Goal: Transaction & Acquisition: Book appointment/travel/reservation

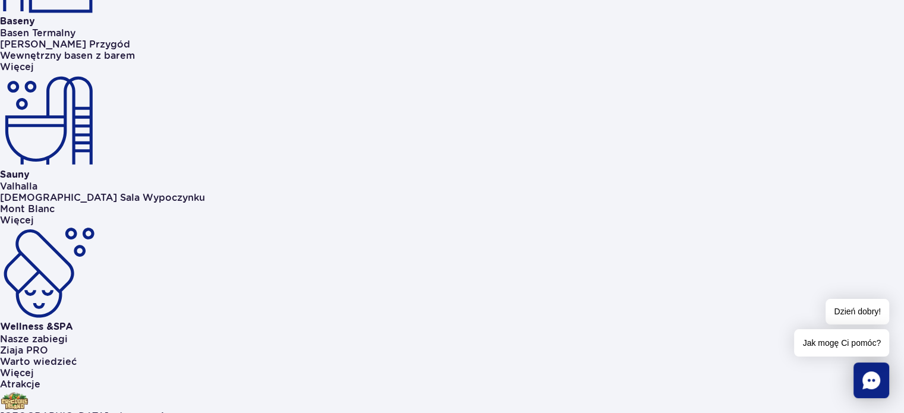
scroll to position [892, 0]
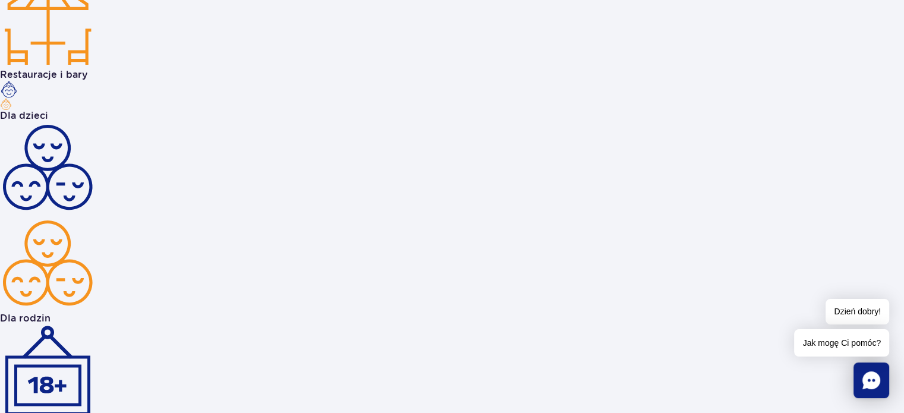
scroll to position [1412, 0]
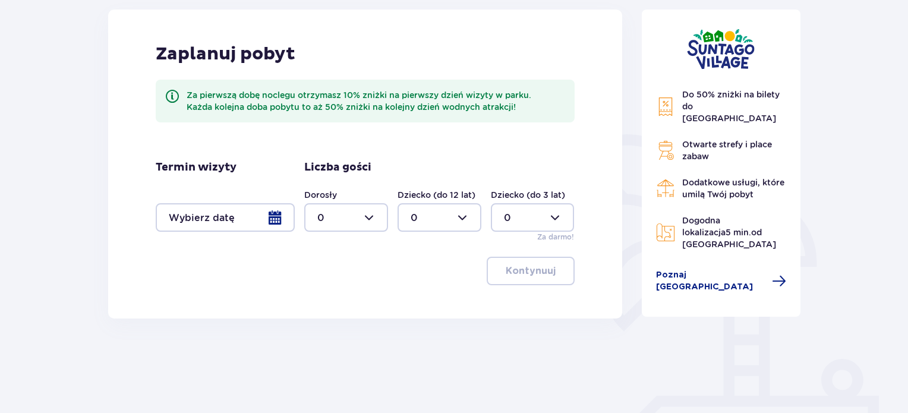
scroll to position [178, 0]
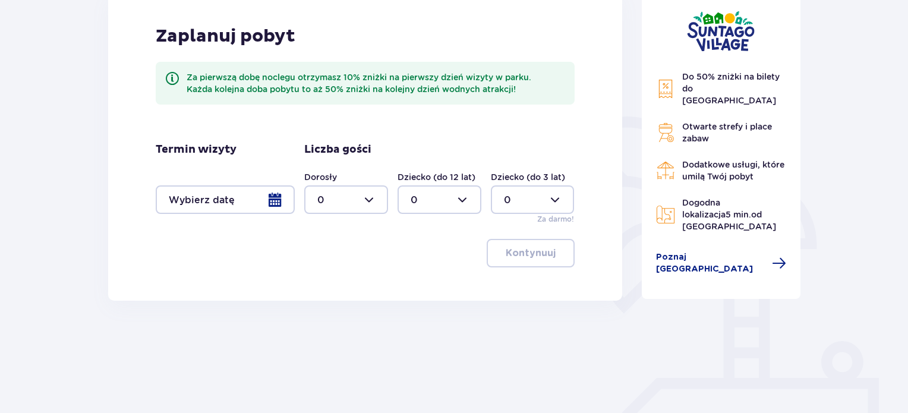
click at [278, 199] on div at bounding box center [225, 199] width 139 height 29
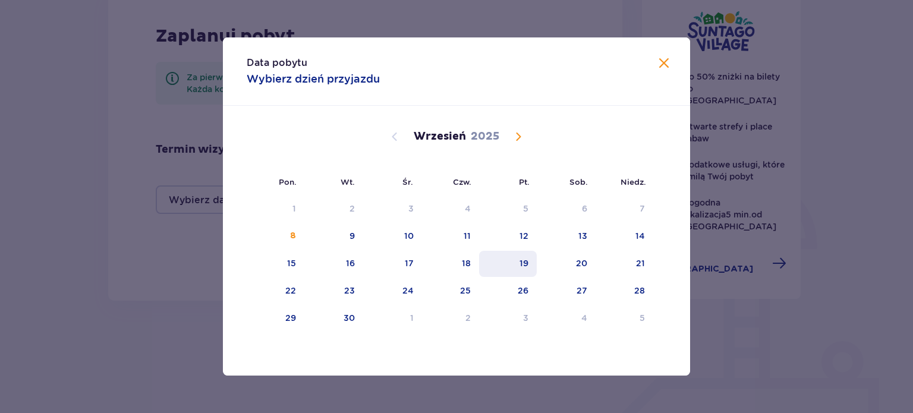
click at [520, 267] on div "19" at bounding box center [524, 263] width 9 height 12
click at [566, 265] on div "20" at bounding box center [566, 264] width 59 height 26
type input "19.09.25 - 20.09.25"
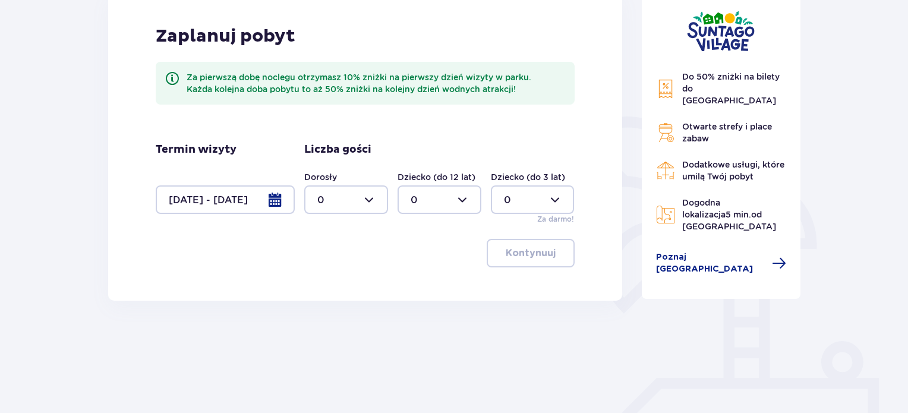
click at [354, 195] on div at bounding box center [346, 199] width 84 height 29
click at [347, 241] on div "5" at bounding box center [346, 241] width 58 height 13
type input "5"
click at [434, 198] on div at bounding box center [440, 199] width 84 height 29
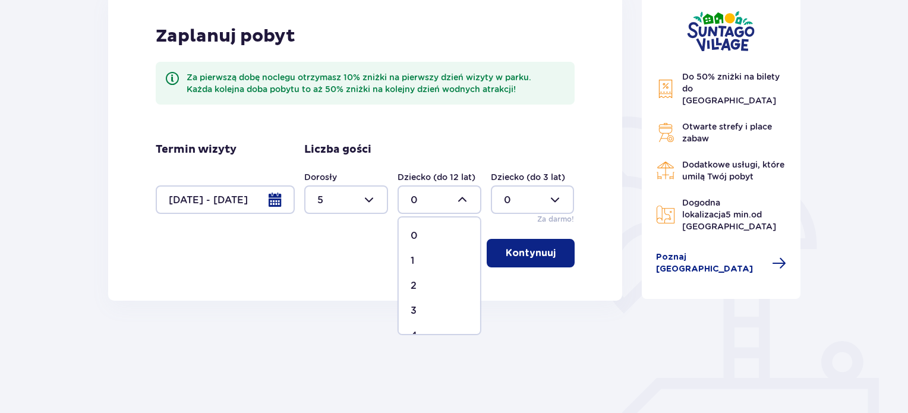
click at [423, 281] on div "2" at bounding box center [440, 285] width 58 height 13
type input "2"
click at [530, 192] on div at bounding box center [533, 199] width 84 height 29
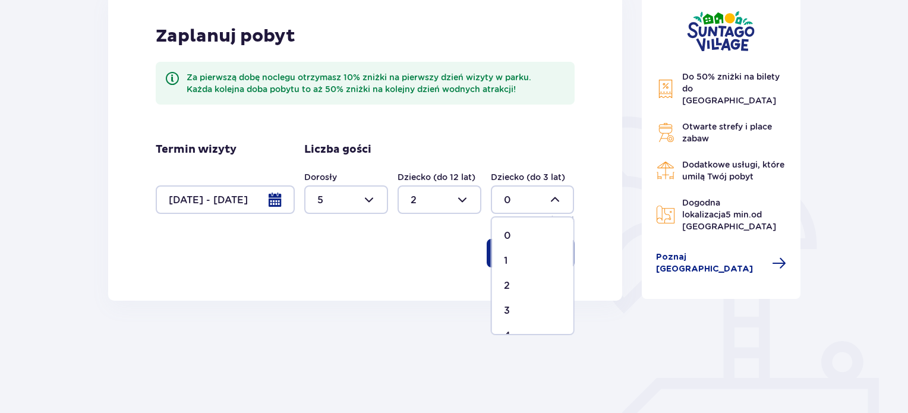
click at [518, 279] on div "2" at bounding box center [533, 285] width 58 height 13
type input "2"
click at [531, 249] on p "Kontynuuj" at bounding box center [531, 253] width 50 height 13
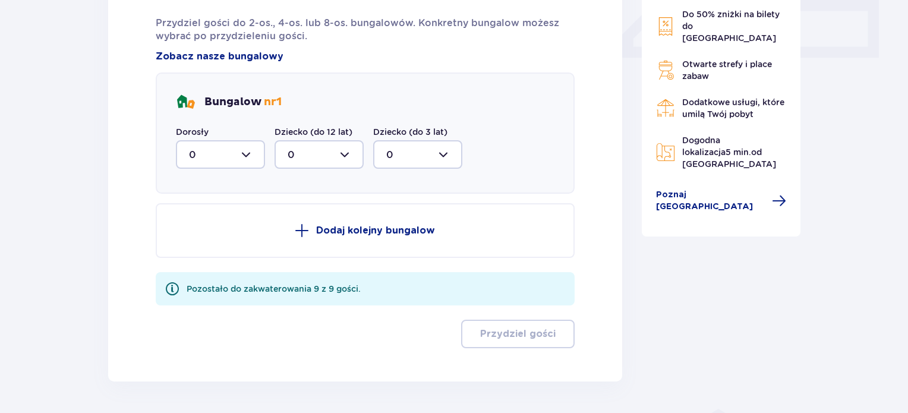
scroll to position [536, 0]
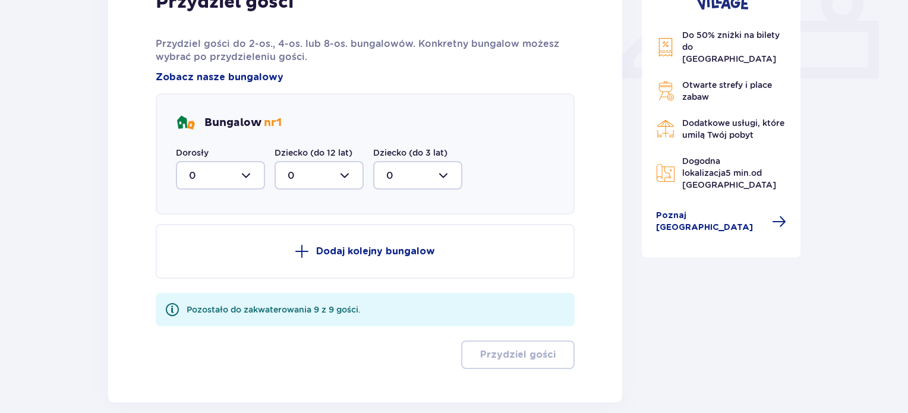
click at [228, 179] on div at bounding box center [220, 175] width 89 height 29
click at [196, 259] on div "2" at bounding box center [220, 261] width 63 height 13
type input "2"
click at [333, 171] on div at bounding box center [319, 175] width 89 height 29
click at [295, 233] on div "1" at bounding box center [319, 236] width 63 height 13
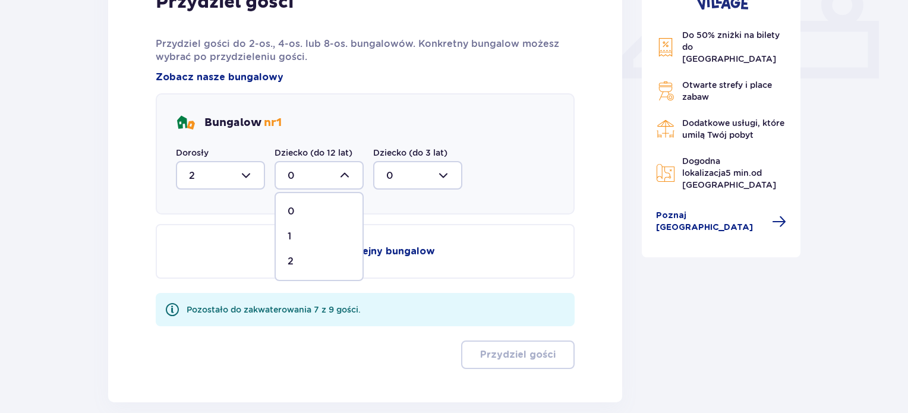
type input "1"
click at [435, 175] on div at bounding box center [417, 175] width 89 height 29
click at [402, 235] on div "1" at bounding box center [417, 236] width 63 height 13
type input "1"
click at [382, 253] on p "Dodaj kolejny bungalow" at bounding box center [375, 251] width 119 height 13
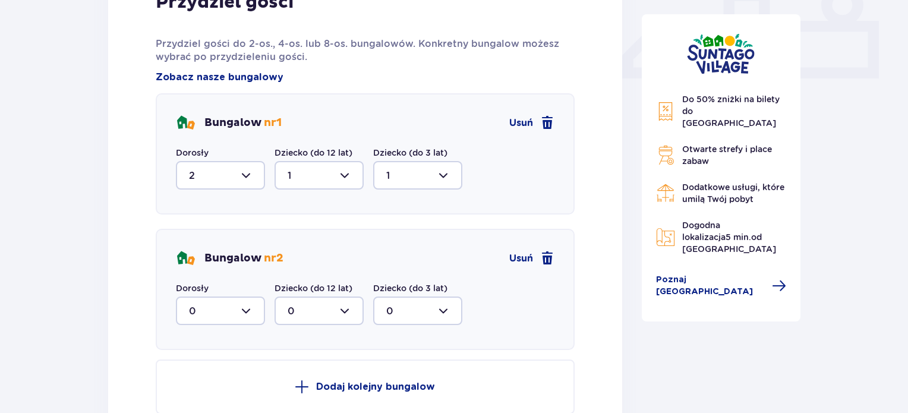
scroll to position [595, 0]
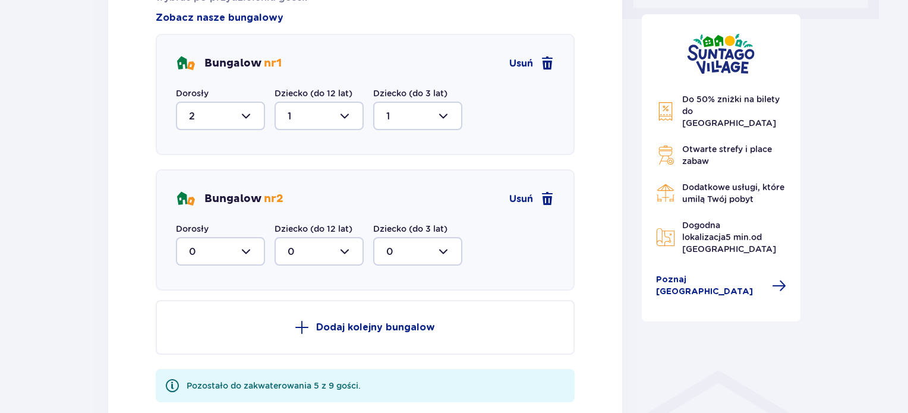
click at [245, 251] on div at bounding box center [220, 251] width 89 height 29
click at [200, 360] on div "3" at bounding box center [220, 362] width 63 height 13
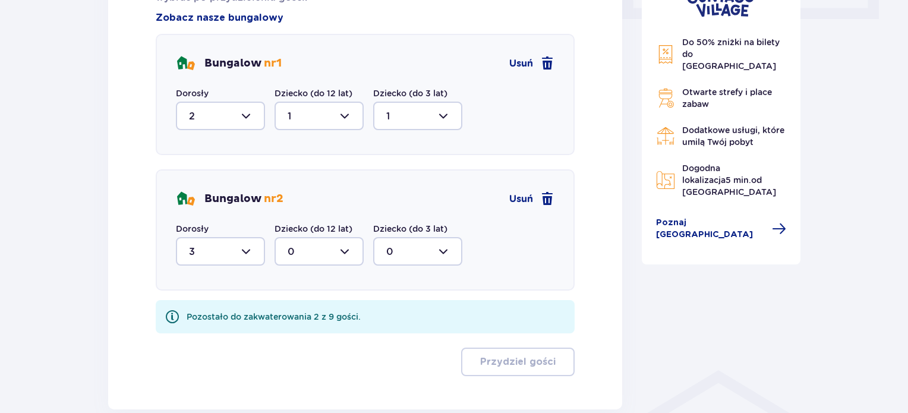
type input "3"
click at [320, 249] on div at bounding box center [319, 251] width 89 height 29
click at [303, 308] on div "1" at bounding box center [319, 312] width 63 height 13
type input "1"
click at [395, 249] on div at bounding box center [417, 251] width 89 height 29
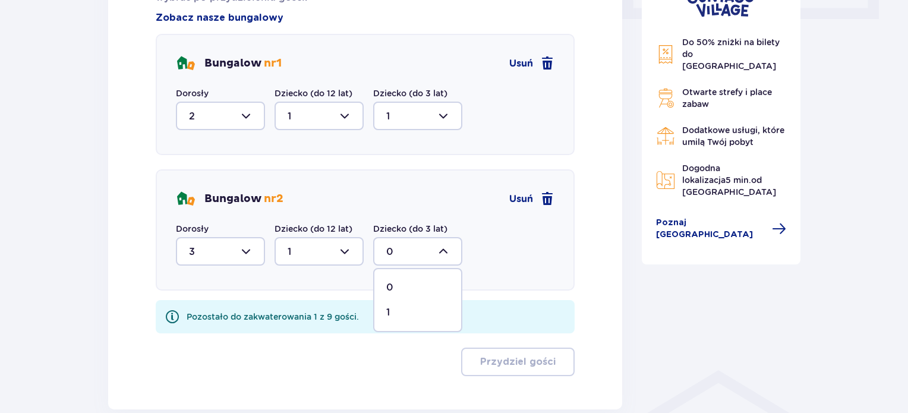
click at [387, 310] on p "1" at bounding box center [388, 312] width 4 height 13
type input "1"
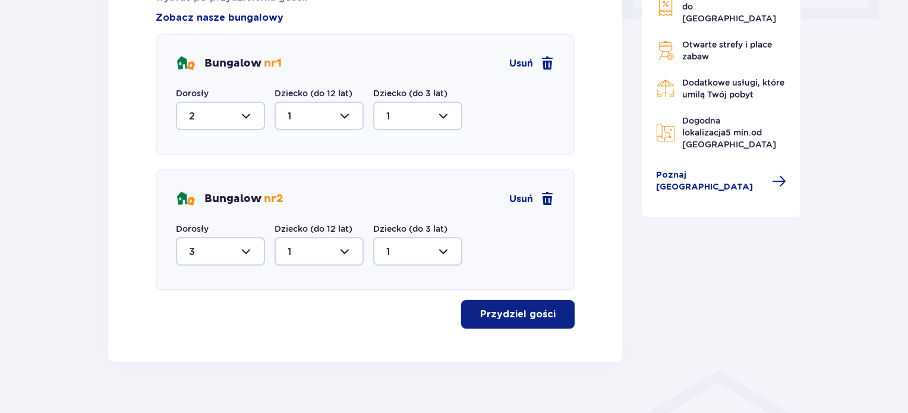
click at [495, 311] on p "Przydziel gości" at bounding box center [517, 314] width 75 height 13
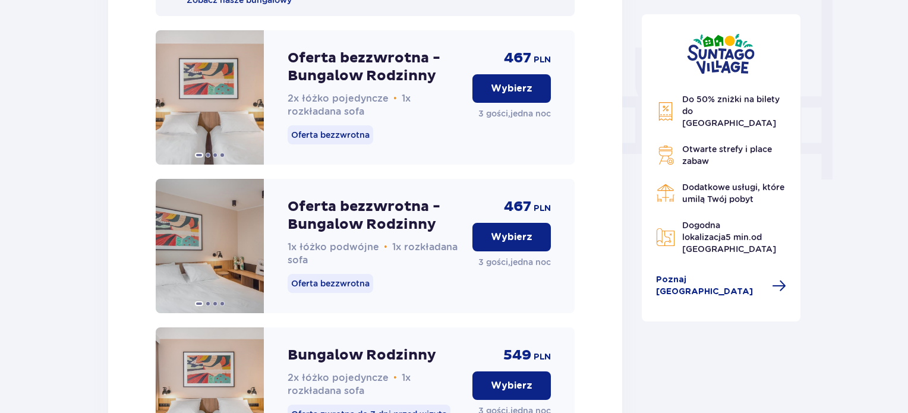
scroll to position [1129, 0]
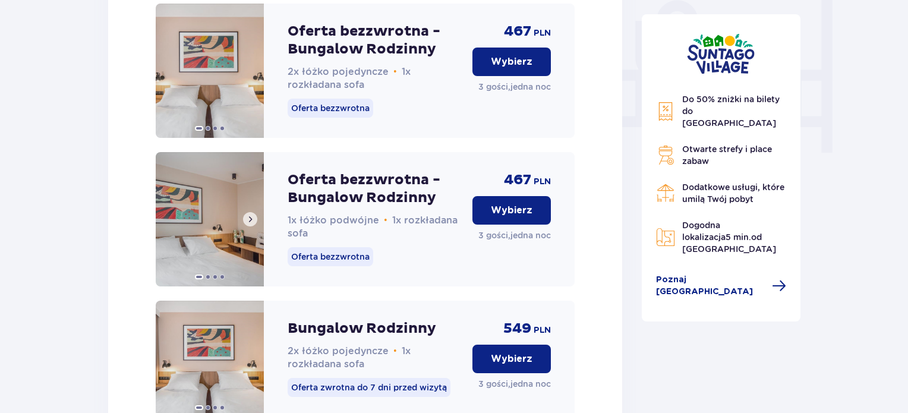
click at [253, 224] on span at bounding box center [250, 220] width 10 height 10
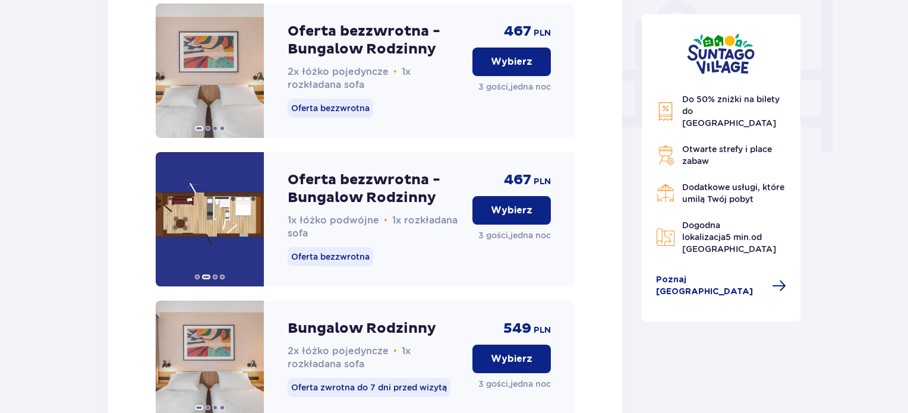
click at [520, 217] on p "Wybierz" at bounding box center [512, 210] width 42 height 13
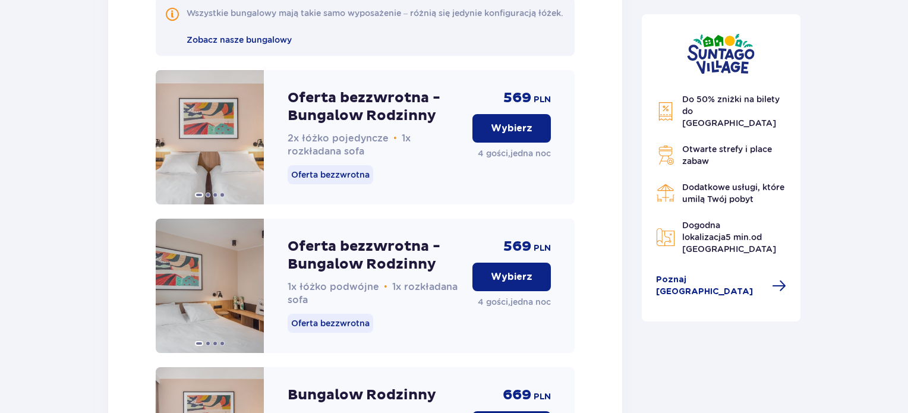
scroll to position [3714, 0]
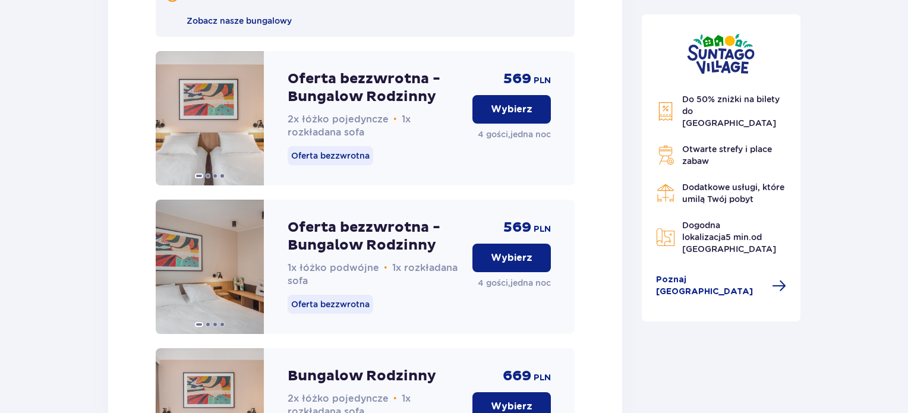
click at [507, 263] on button "Wybierz" at bounding box center [512, 258] width 78 height 29
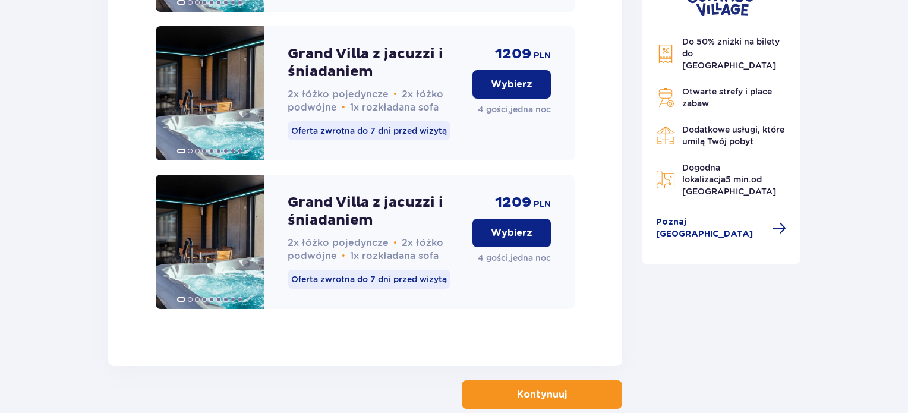
scroll to position [5897, 0]
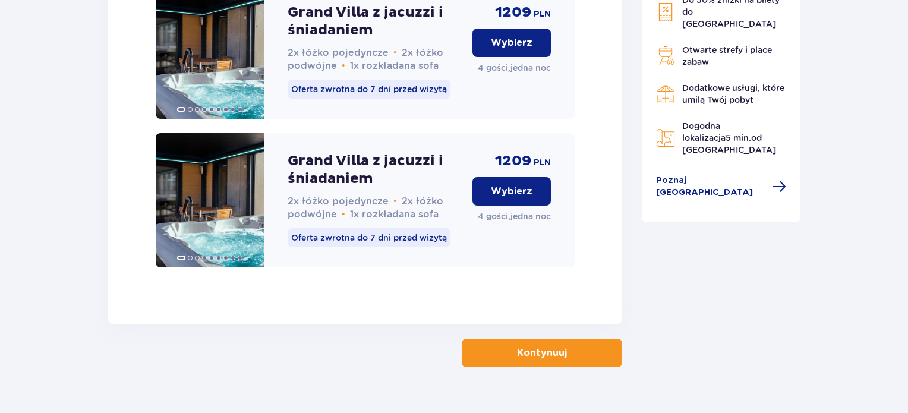
click at [528, 347] on p "Kontynuuj" at bounding box center [542, 353] width 50 height 13
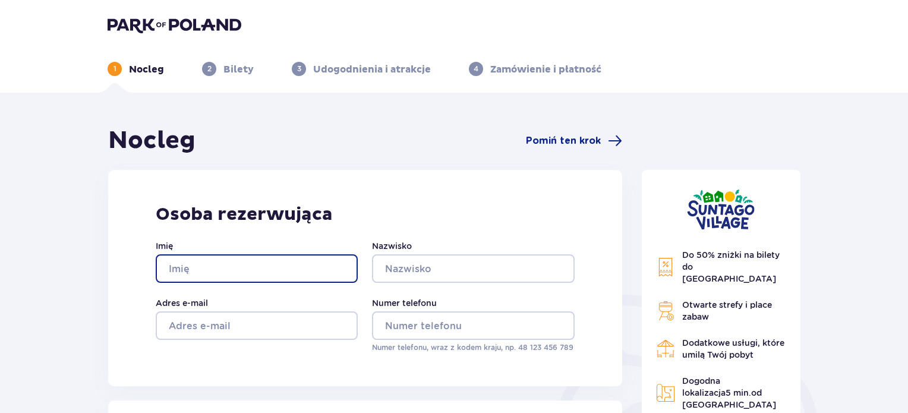
click at [273, 270] on input "Imię" at bounding box center [257, 268] width 202 height 29
type input "Marzna"
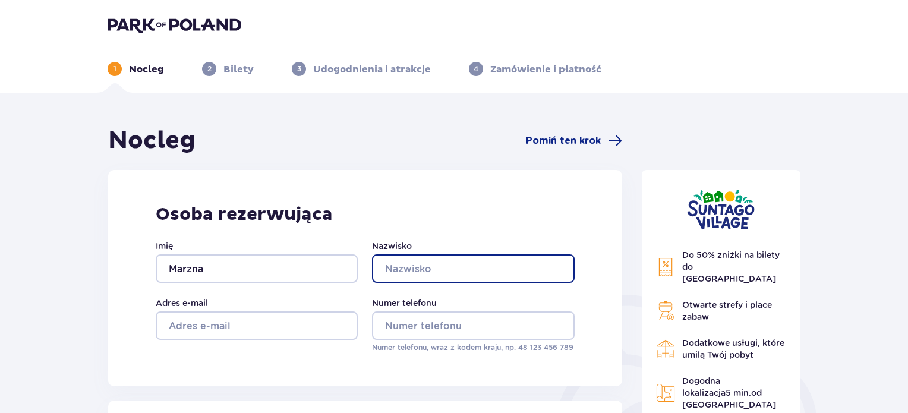
type input "Nowicka"
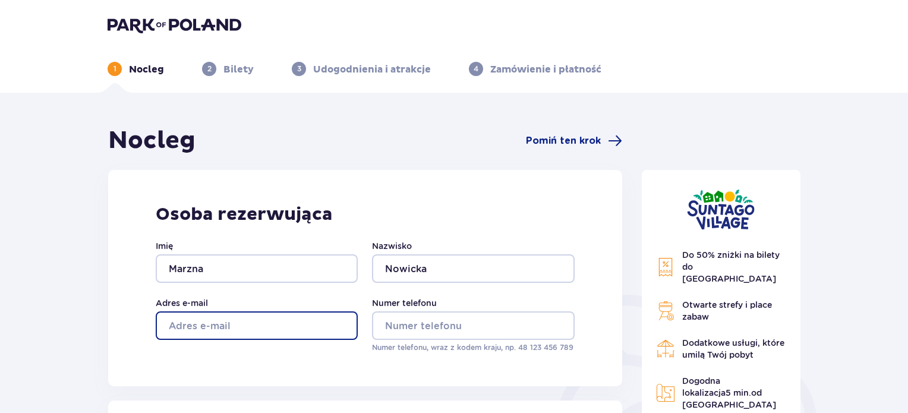
type input "marzena.nowickaa@gmail.com"
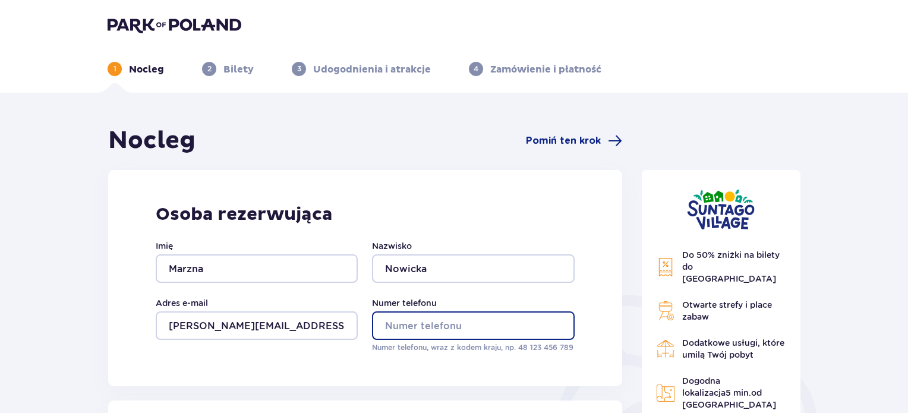
type input "502195274"
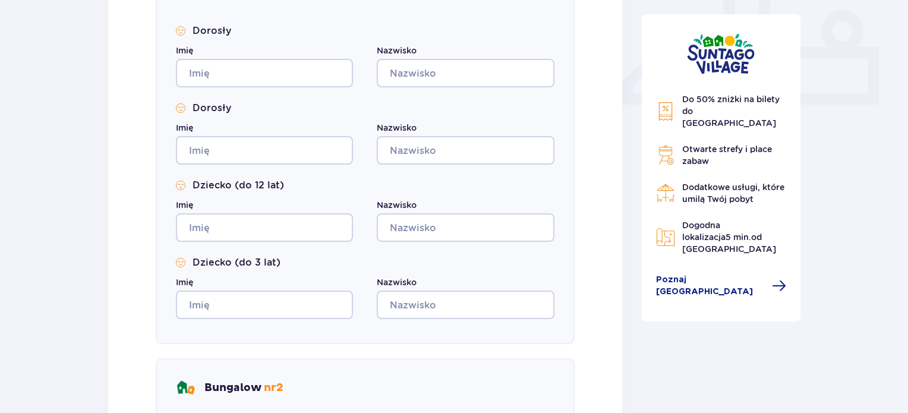
scroll to position [357, 0]
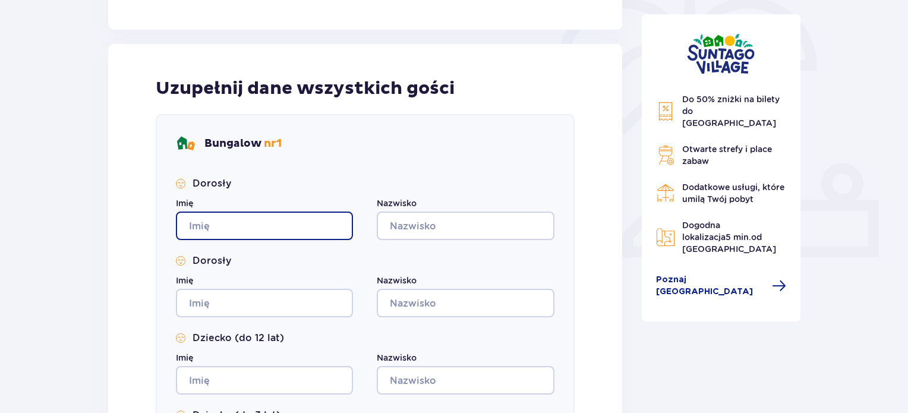
click at [260, 236] on input "Imię" at bounding box center [264, 226] width 177 height 29
type input "Marzna"
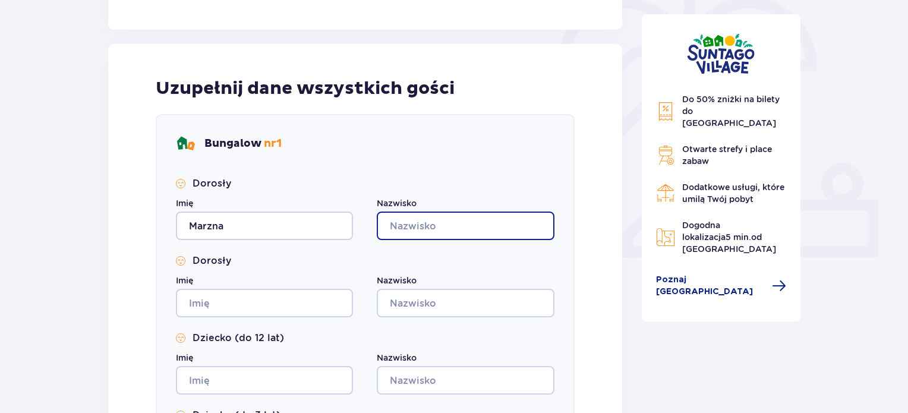
type input "Nowicka"
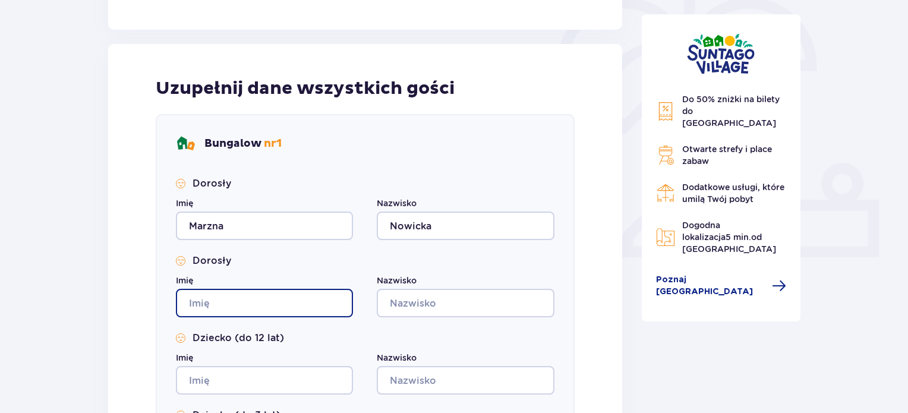
type input "Marzna"
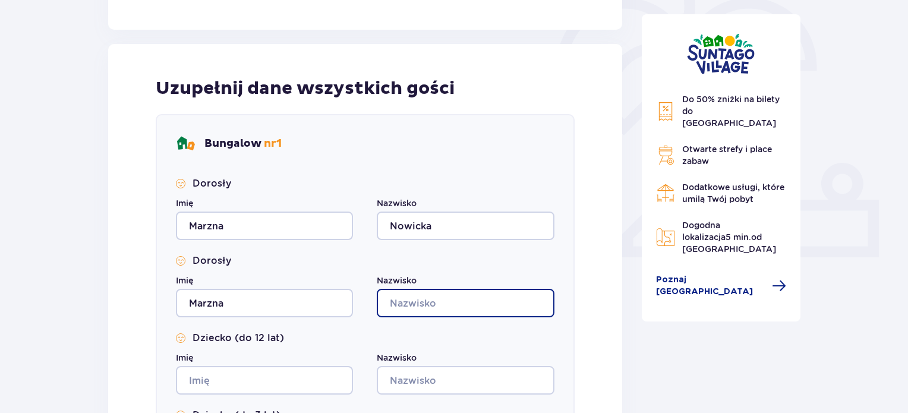
type input "Nowicka"
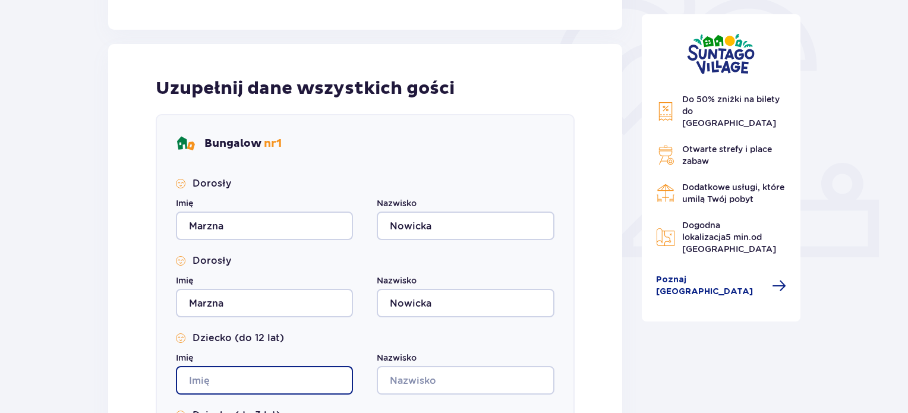
type input "Marzna"
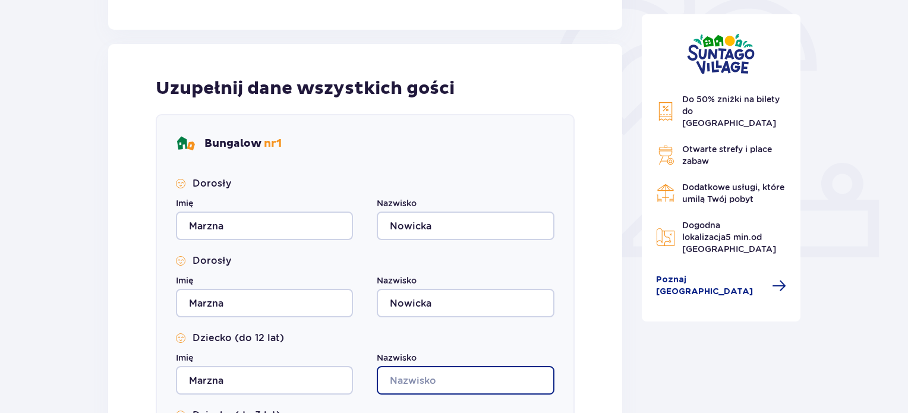
type input "Nowicka"
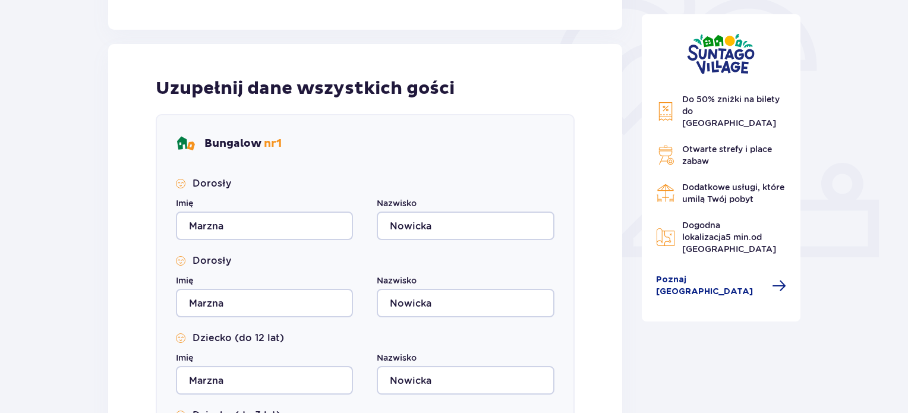
type input "Marzna"
type input "Nowicka"
type input "Marzna"
type input "Nowicka"
type input "Marzna"
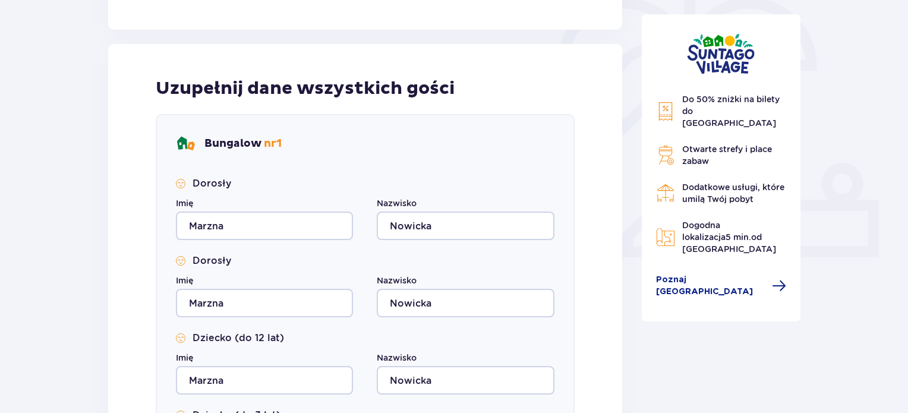
type input "Nowicka"
type input "Marzna"
type input "Nowicka"
type input "Marzna"
type input "Nowicka"
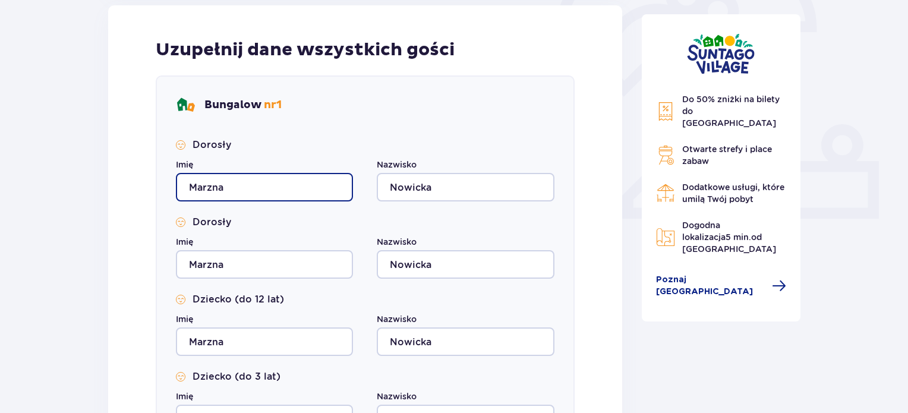
scroll to position [416, 0]
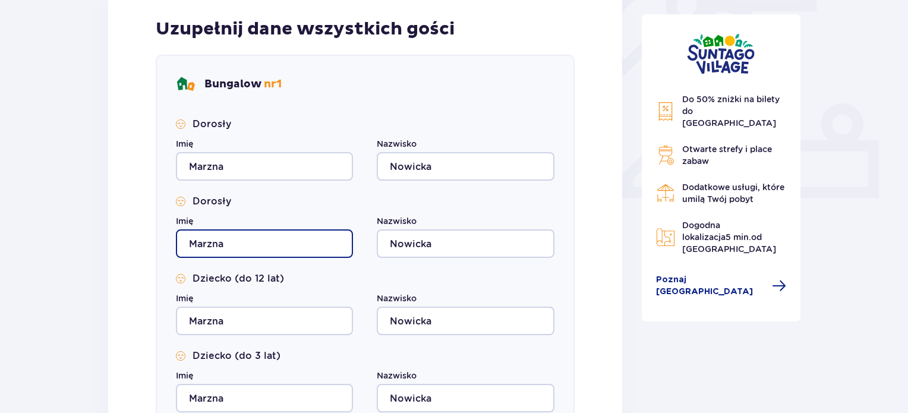
drag, startPoint x: 247, startPoint y: 248, endPoint x: 173, endPoint y: 247, distance: 74.3
click at [173, 247] on div "Bungalow nr 1 Dorosły Imię Marzna Nazwisko Nowicka Dorosły Imię Marzna Nazwisko…" at bounding box center [365, 246] width 419 height 383
type input "Marcin"
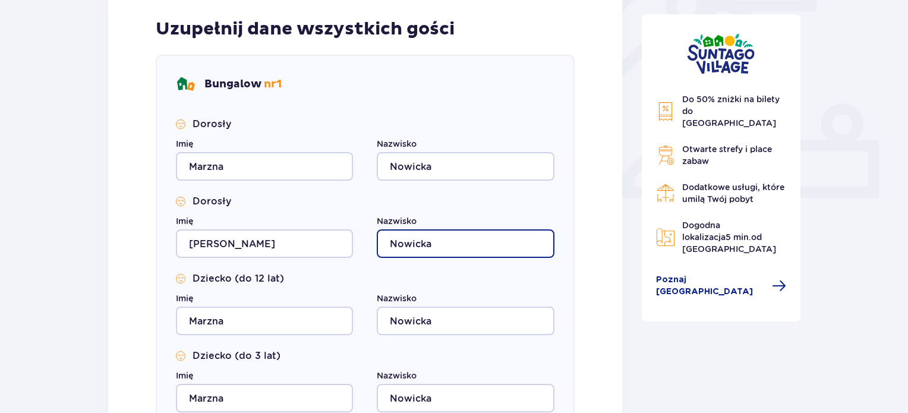
drag, startPoint x: 435, startPoint y: 243, endPoint x: 424, endPoint y: 244, distance: 10.7
click at [424, 244] on input "Nowicka" at bounding box center [465, 243] width 177 height 29
type input "Nowicki"
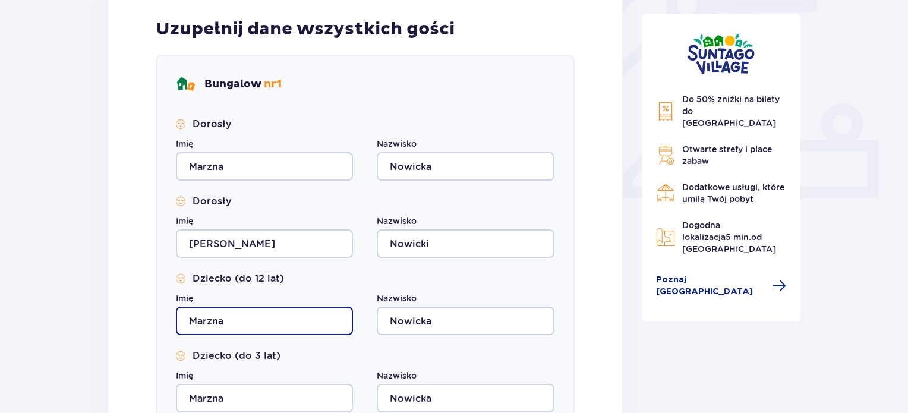
drag, startPoint x: 257, startPoint y: 321, endPoint x: 171, endPoint y: 320, distance: 86.2
click at [171, 320] on div "Bungalow nr 1 Dorosły Imię Marzna Nazwisko Nowicka Dorosły Imię Marcin Nazwisko…" at bounding box center [365, 246] width 419 height 383
type input "Adam"
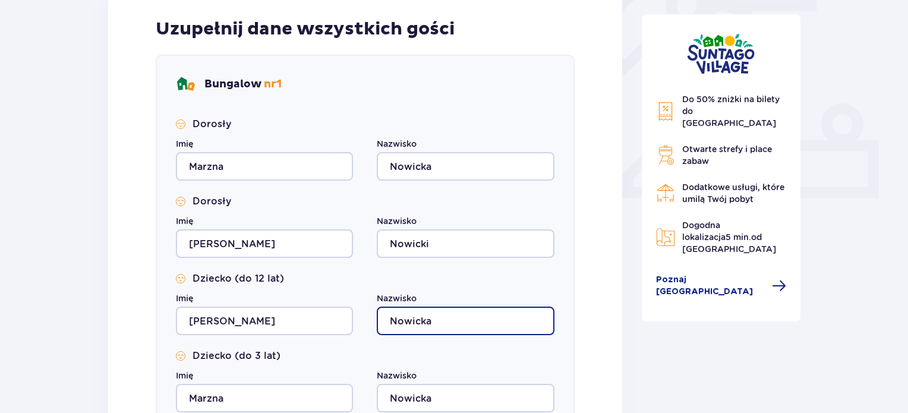
drag, startPoint x: 429, startPoint y: 323, endPoint x: 423, endPoint y: 323, distance: 6.5
click at [423, 323] on input "Nowicka" at bounding box center [465, 321] width 177 height 29
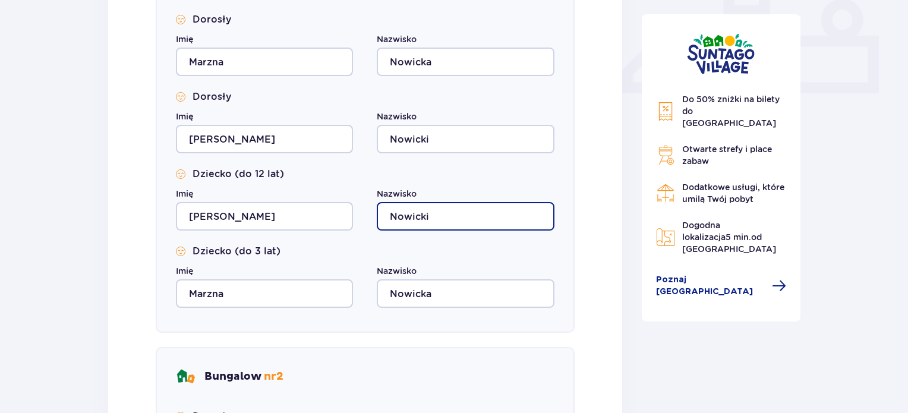
scroll to position [535, 0]
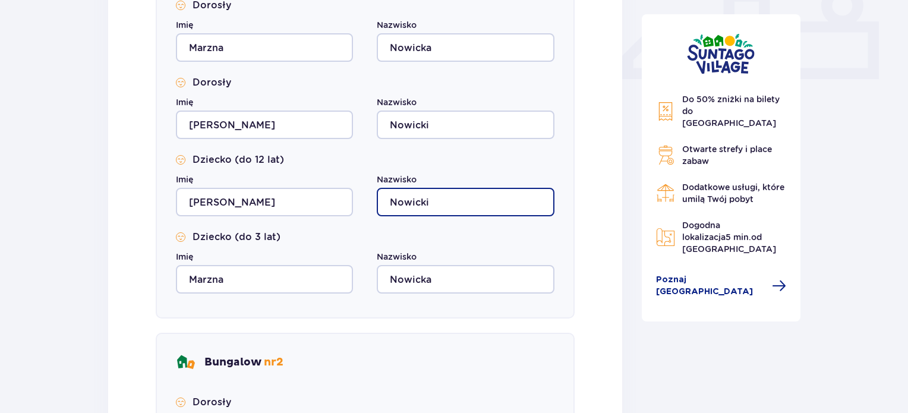
type input "Nowicki"
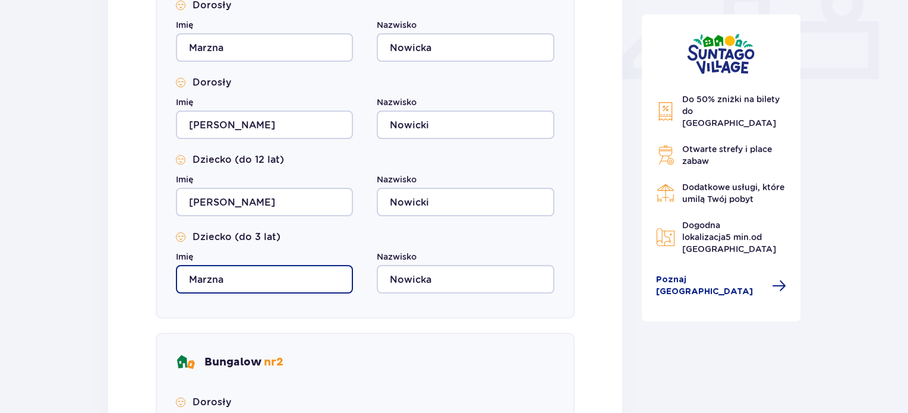
drag, startPoint x: 214, startPoint y: 282, endPoint x: 172, endPoint y: 282, distance: 42.2
click at [172, 282] on div "Bungalow nr 1 Dorosły Imię Marzna Nazwisko Nowicka Dorosły Imię Marcin Nazwisko…" at bounding box center [365, 127] width 419 height 383
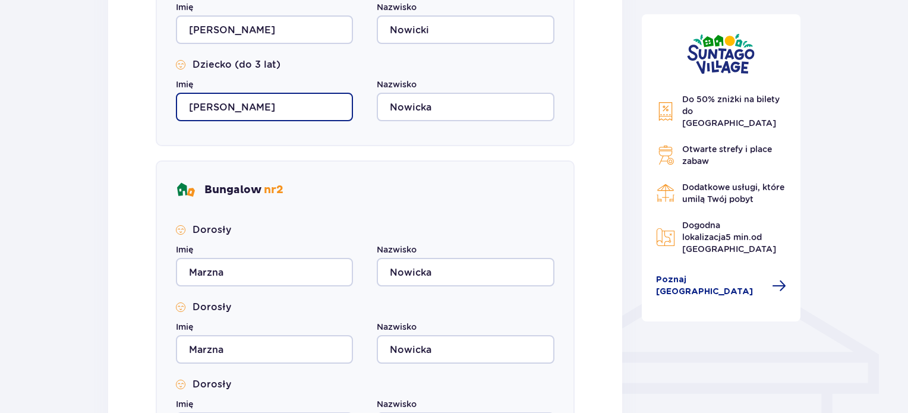
scroll to position [713, 0]
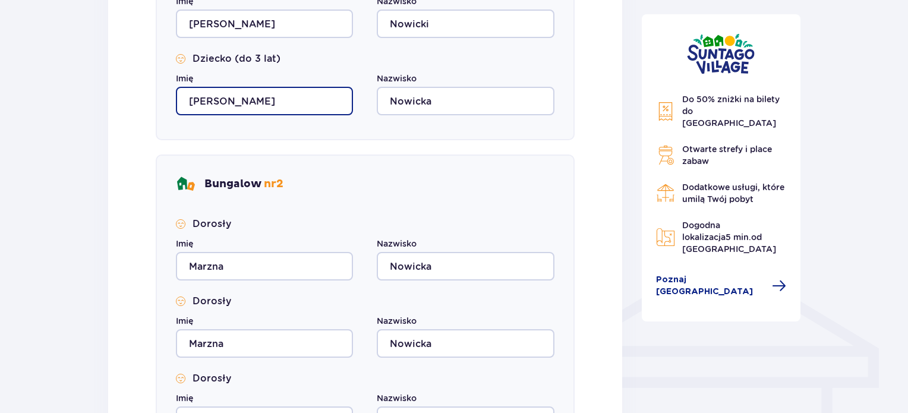
type input "Anna"
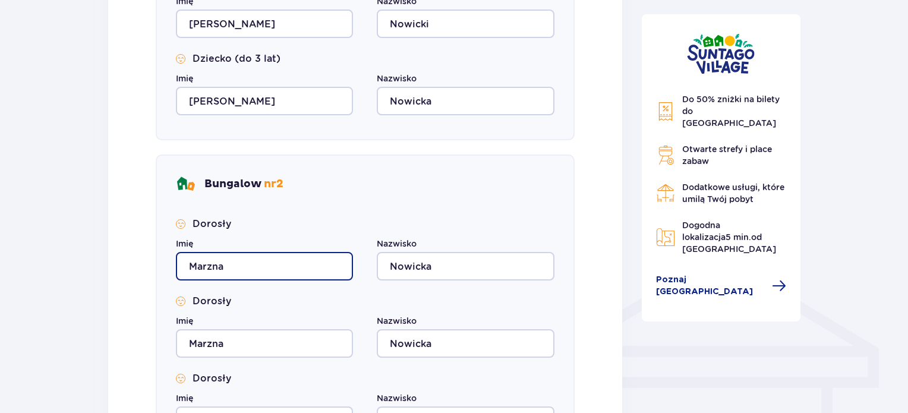
click at [243, 268] on input "Marzna" at bounding box center [264, 266] width 177 height 29
drag, startPoint x: 243, startPoint y: 267, endPoint x: 157, endPoint y: 267, distance: 85.6
click at [157, 267] on div "Bungalow nr 2 Dorosły Imię Marzna Nazwisko Nowicka Dorosły Imię Marzna Nazwisko…" at bounding box center [365, 385] width 419 height 460
type input "Dominika"
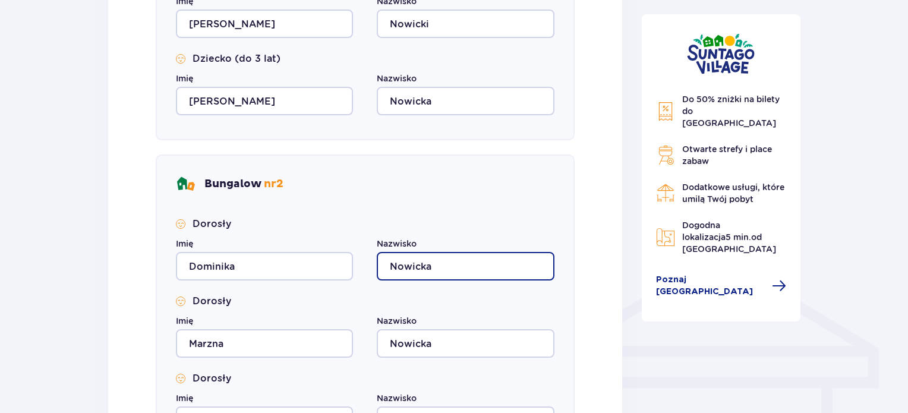
click at [377, 263] on input "Nowicka" at bounding box center [465, 266] width 177 height 29
drag, startPoint x: 474, startPoint y: 274, endPoint x: 380, endPoint y: 267, distance: 94.2
click at [380, 267] on input "Nowicka" at bounding box center [465, 266] width 177 height 29
type input "Janus"
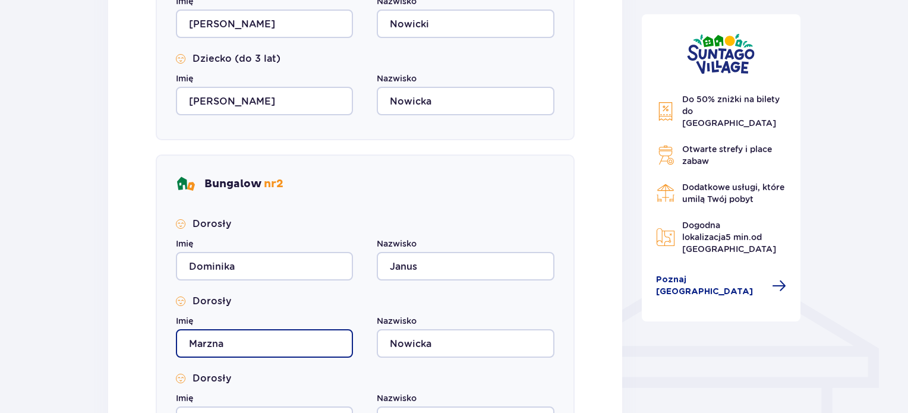
drag, startPoint x: 242, startPoint y: 347, endPoint x: 146, endPoint y: 345, distance: 95.7
click at [146, 345] on div "Uzupełnij dane wszystkich gości Bungalow nr 1 Dorosły Imię Marzna Nazwisko Nowi…" at bounding box center [365, 167] width 514 height 961
type input "Przemysław"
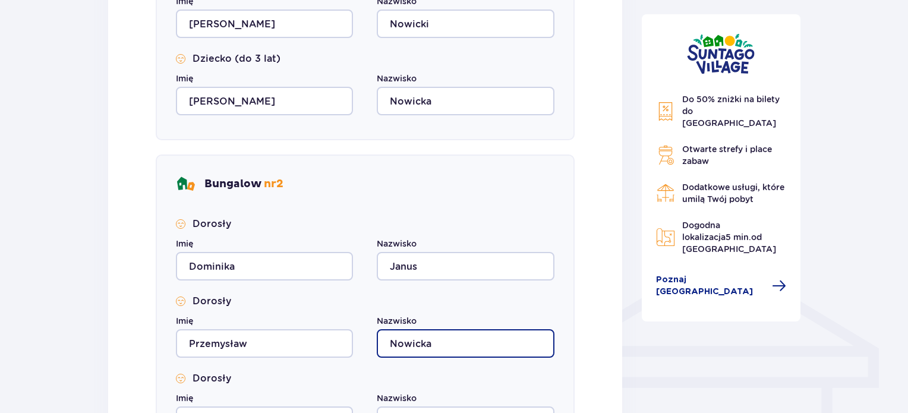
drag, startPoint x: 459, startPoint y: 349, endPoint x: 376, endPoint y: 349, distance: 83.2
click at [376, 349] on div "Imię Przemysław Nazwisko Nowicka" at bounding box center [365, 336] width 379 height 43
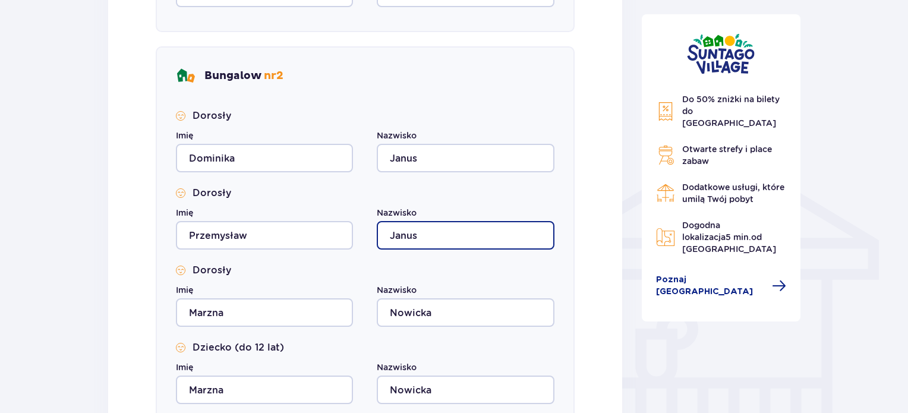
scroll to position [832, 0]
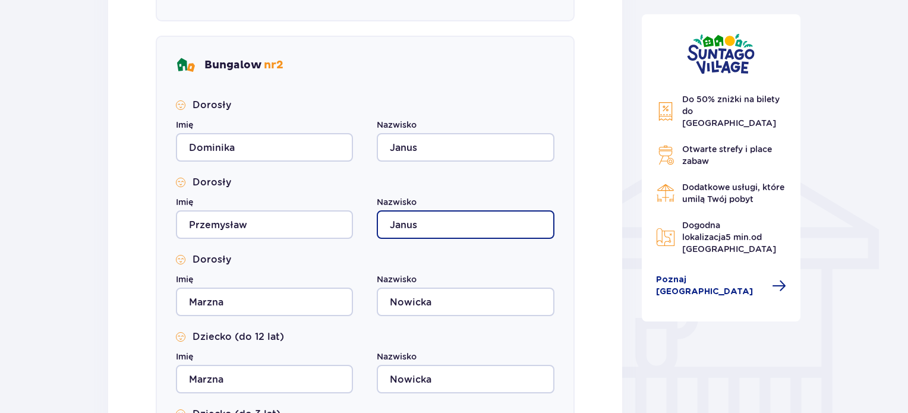
type input "Janus"
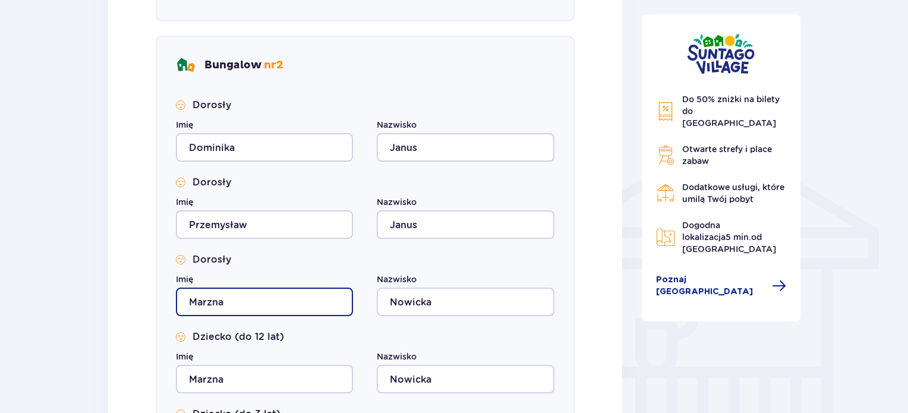
drag, startPoint x: 255, startPoint y: 297, endPoint x: 187, endPoint y: 299, distance: 67.8
click at [187, 299] on input "Marzna" at bounding box center [264, 302] width 177 height 29
type input "Renata"
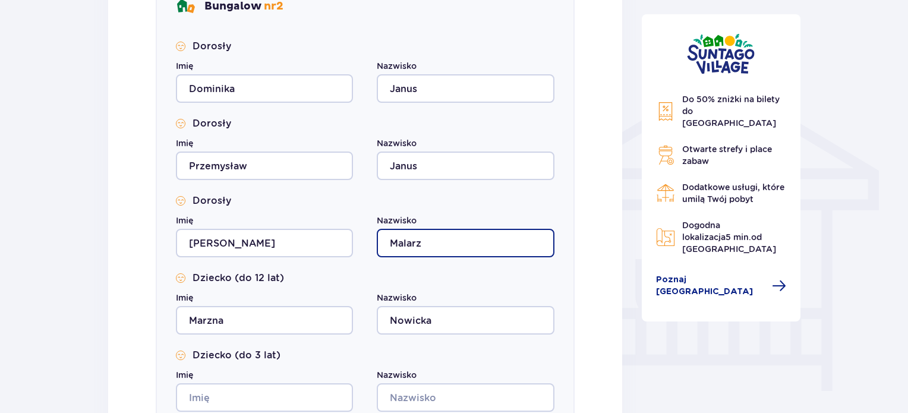
scroll to position [951, 0]
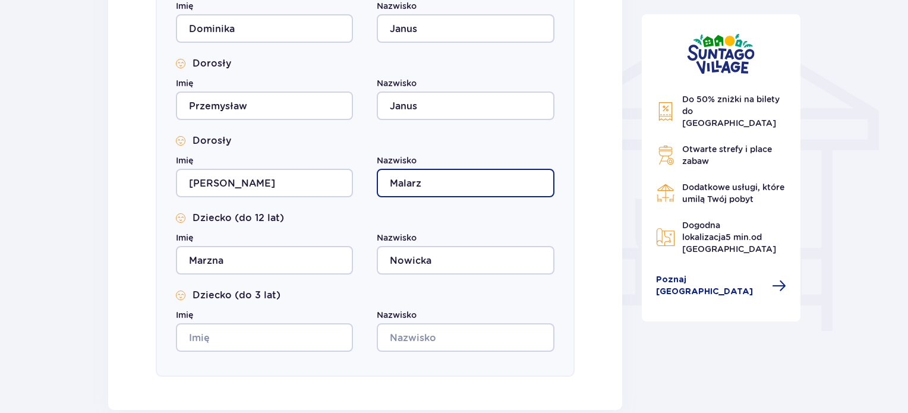
type input "Malarz"
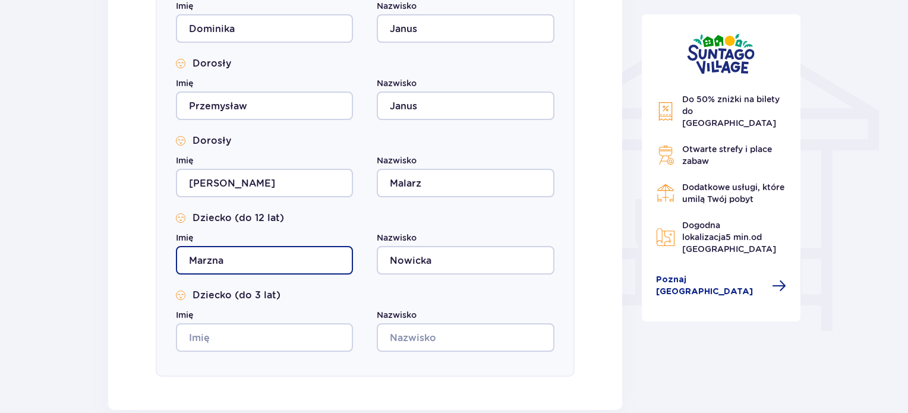
drag, startPoint x: 247, startPoint y: 263, endPoint x: 178, endPoint y: 261, distance: 69.6
click at [178, 261] on input "Marzna" at bounding box center [264, 260] width 177 height 29
type input "Filip"
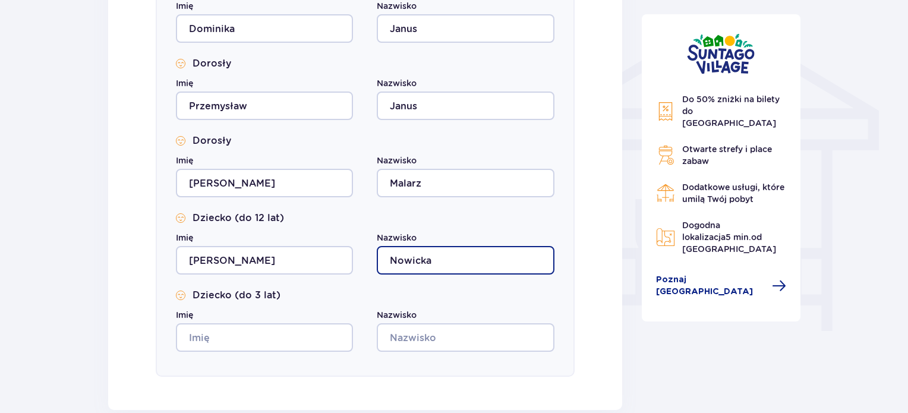
drag, startPoint x: 467, startPoint y: 271, endPoint x: 369, endPoint y: 264, distance: 97.7
click at [369, 264] on div "Imię Filip Nazwisko Nowicka" at bounding box center [365, 253] width 379 height 43
type input "Witek"
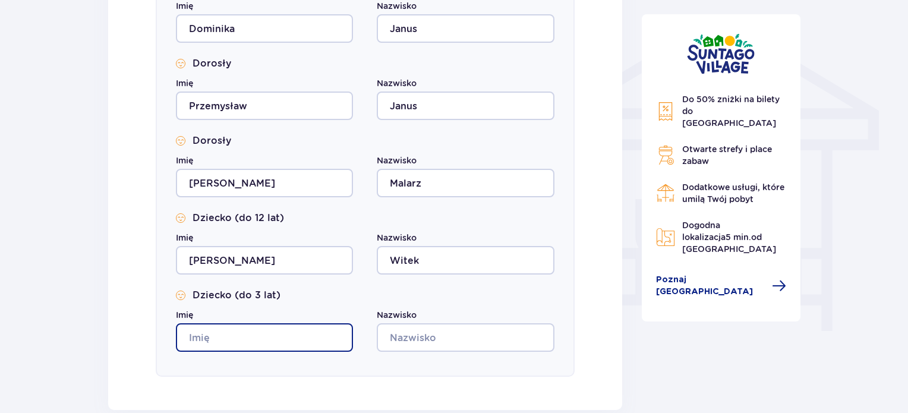
click at [259, 344] on input "Imię" at bounding box center [264, 337] width 177 height 29
type input "Zofia"
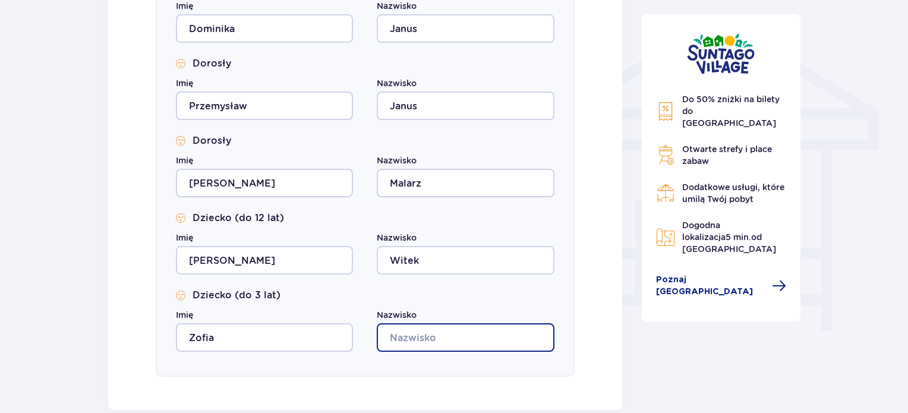
click at [409, 334] on input "Nazwisko" at bounding box center [465, 337] width 177 height 29
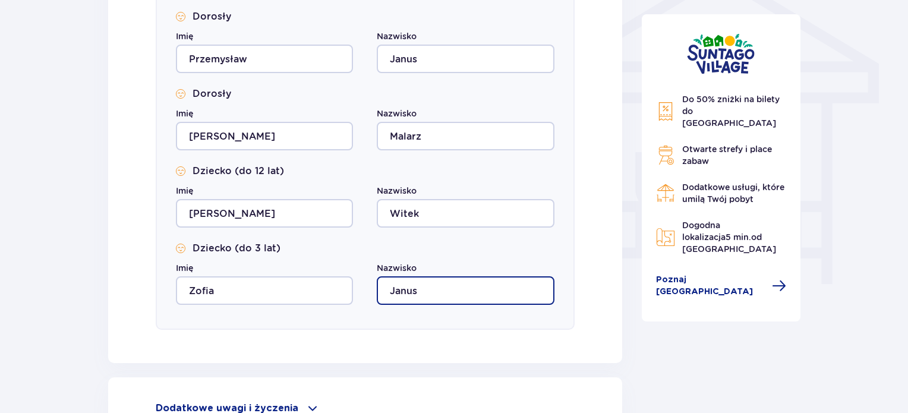
scroll to position [1070, 0]
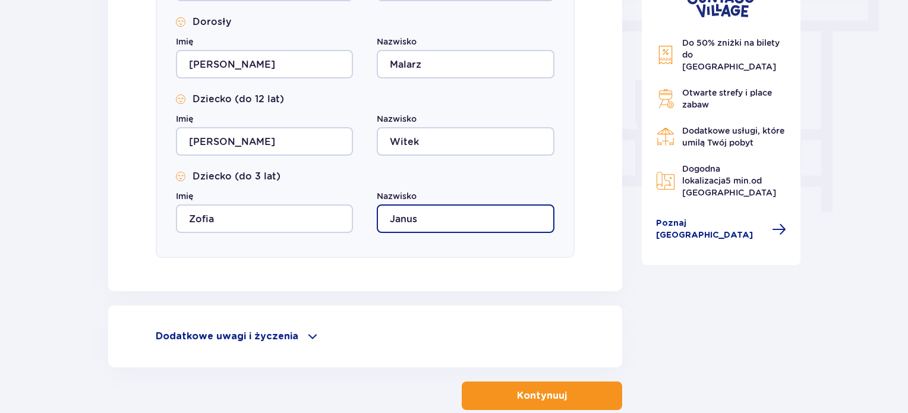
type input "Janus"
click at [307, 334] on span at bounding box center [313, 336] width 14 height 14
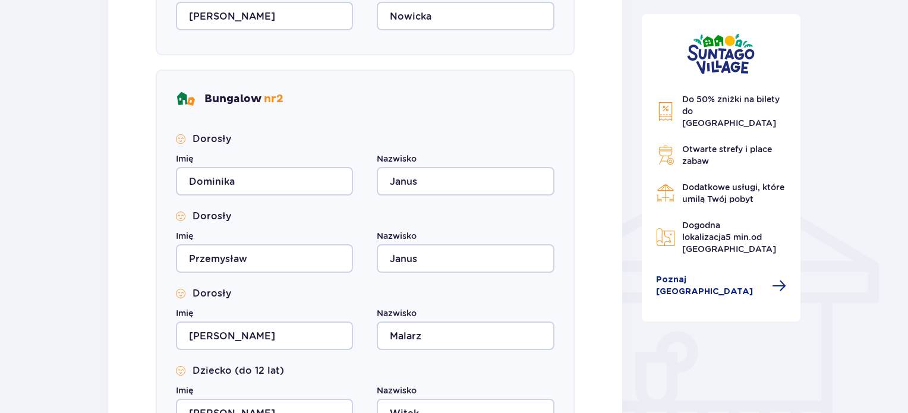
scroll to position [561, 0]
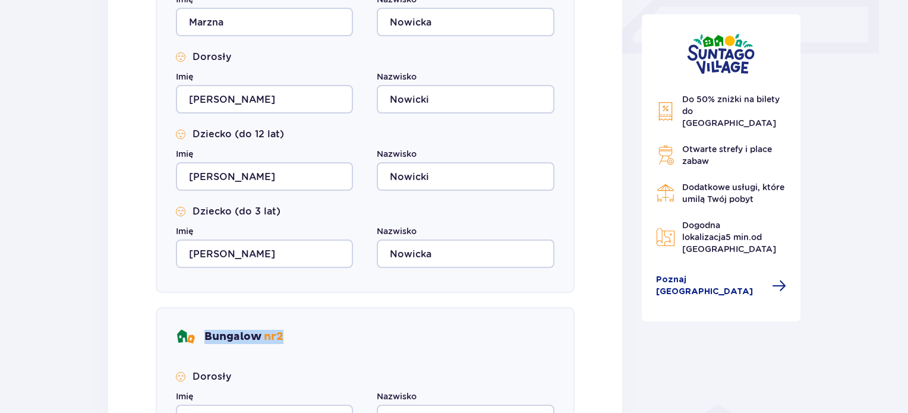
drag, startPoint x: 300, startPoint y: 334, endPoint x: 205, endPoint y: 342, distance: 94.8
click at [205, 342] on div "Bungalow nr 2" at bounding box center [365, 337] width 379 height 19
copy p "Bungalow nr 2"
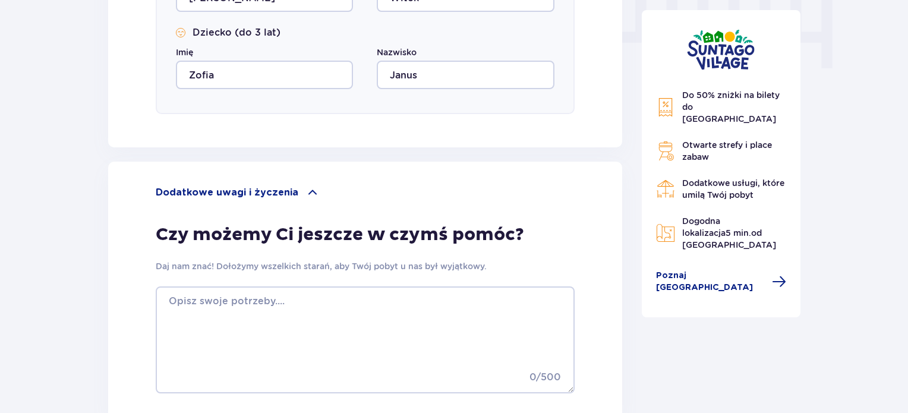
scroll to position [1214, 0]
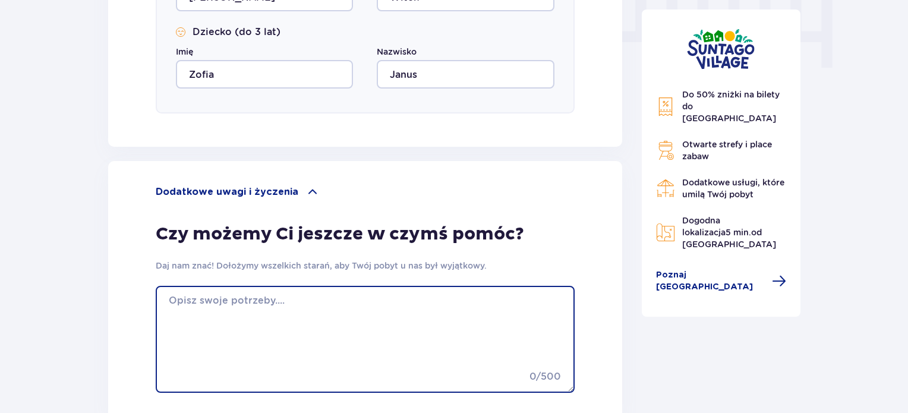
click at [222, 337] on textarea at bounding box center [365, 339] width 419 height 107
paste textarea "Bungalow nr 2"
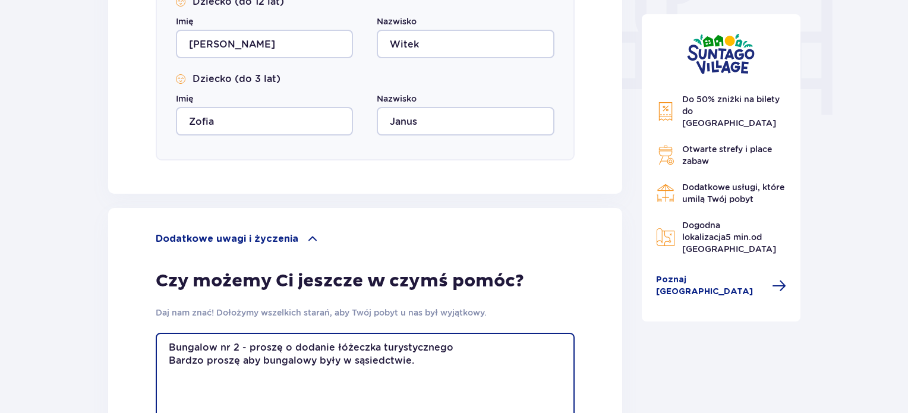
scroll to position [1333, 0]
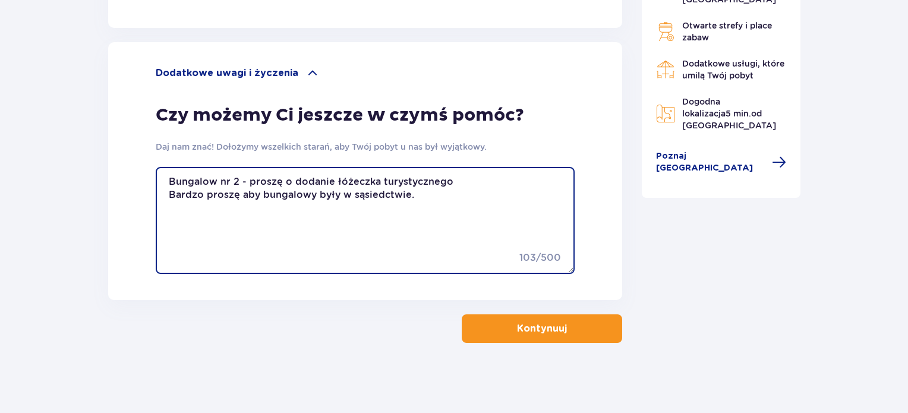
click at [414, 194] on textarea "Bungalow nr 2 - proszę o dodanie łóżeczka turystycznego Bardzo proszę aby bunga…" at bounding box center [365, 220] width 419 height 107
drag, startPoint x: 407, startPoint y: 194, endPoint x: 343, endPoint y: 202, distance: 64.1
click at [343, 202] on textarea "Bungalow nr 2 - proszę o dodanie łóżeczka turystycznego Bardzo proszę aby bunga…" at bounding box center [365, 220] width 419 height 107
paste textarea "Bungalow nr 2"
drag, startPoint x: 407, startPoint y: 197, endPoint x: 342, endPoint y: 204, distance: 65.2
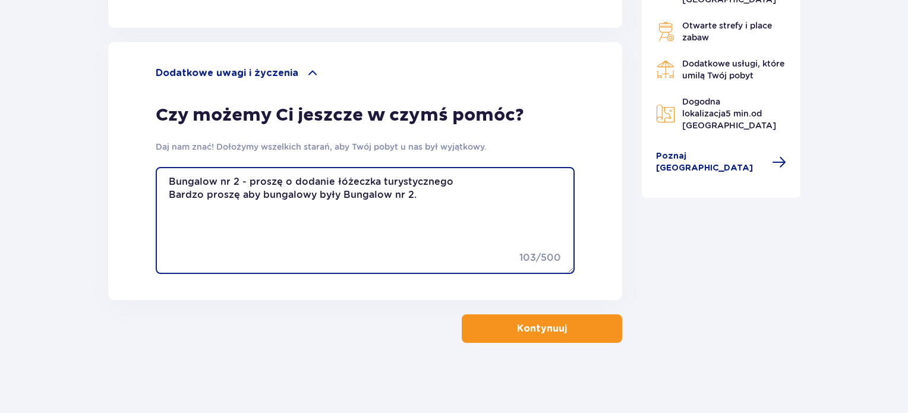
click at [342, 204] on textarea "Bungalow nr 2 - proszę o dodanie łóżeczka turystycznego Bardzo proszę aby bunga…" at bounding box center [365, 220] width 419 height 107
type textarea "Bungalow nr 2 - proszę o dodanie łóżeczka turystycznego Bardzo proszę aby bunga…"
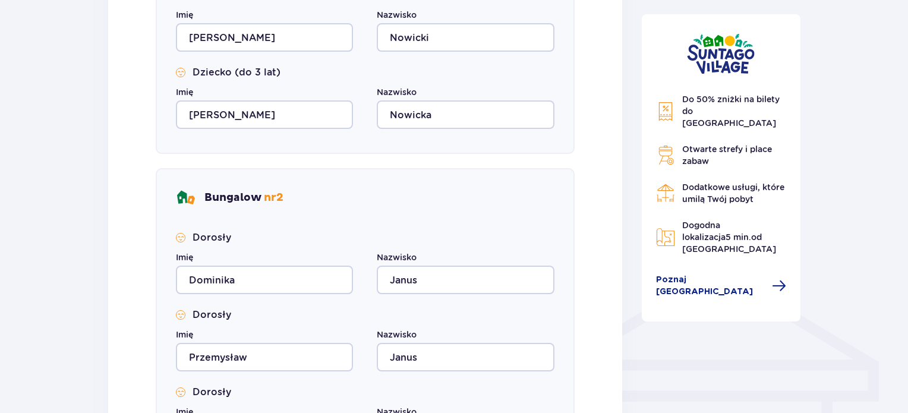
scroll to position [679, 0]
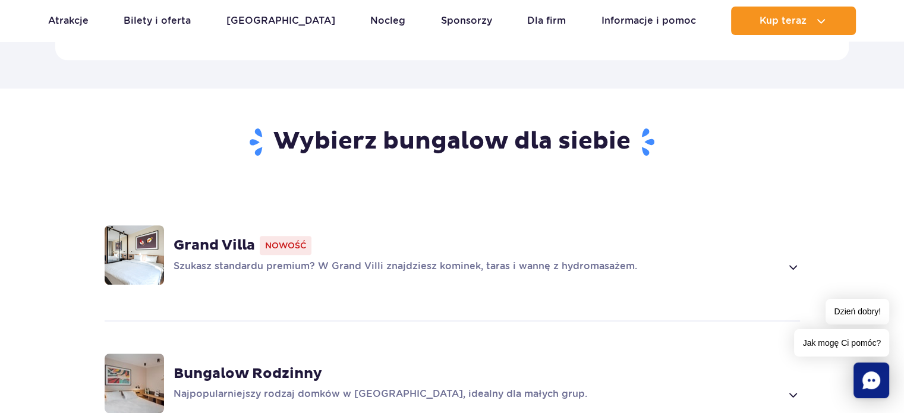
scroll to position [773, 0]
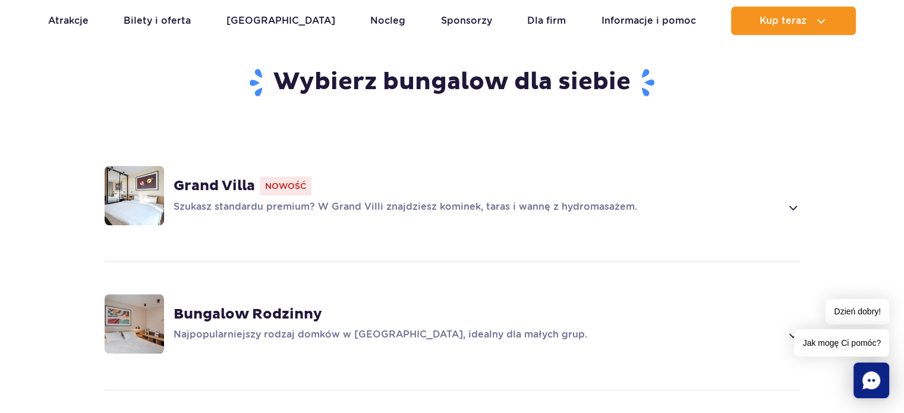
click at [779, 200] on p "Szukasz standardu premium? W Grand Villi znajdziesz kominek, taras i wannę z hy…" at bounding box center [478, 207] width 608 height 14
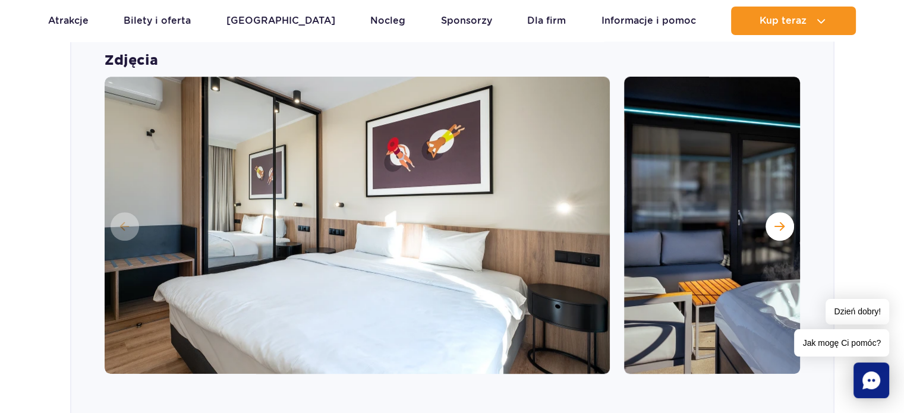
scroll to position [993, 0]
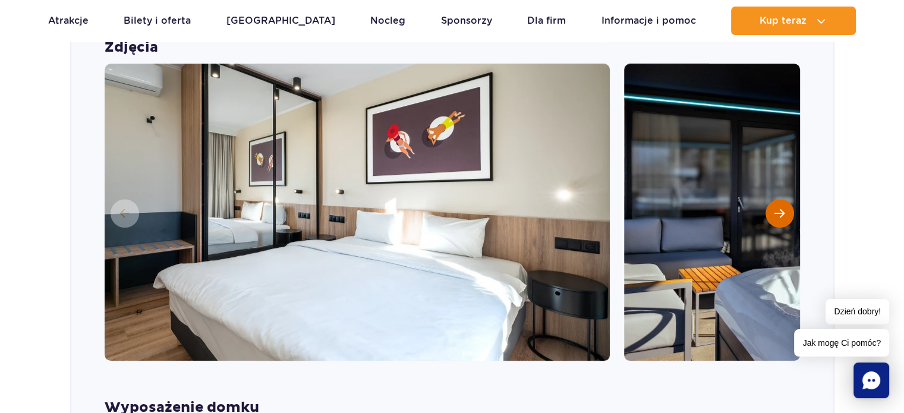
click at [780, 208] on span "Następny slajd" at bounding box center [780, 213] width 10 height 11
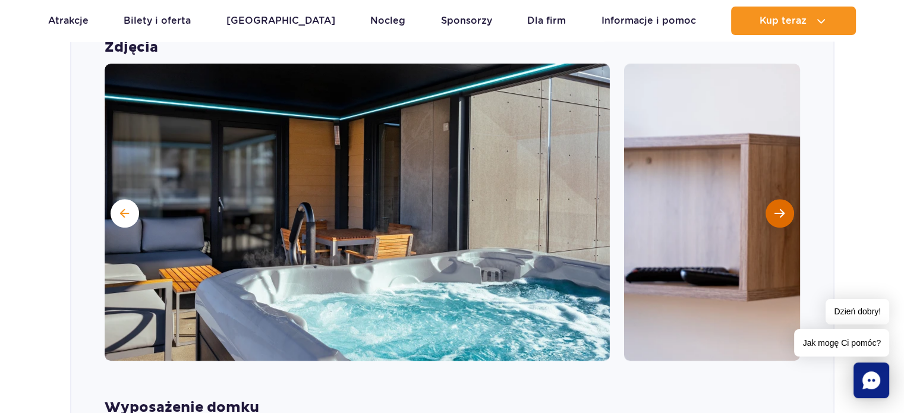
click at [780, 208] on span "Następny slajd" at bounding box center [780, 213] width 10 height 11
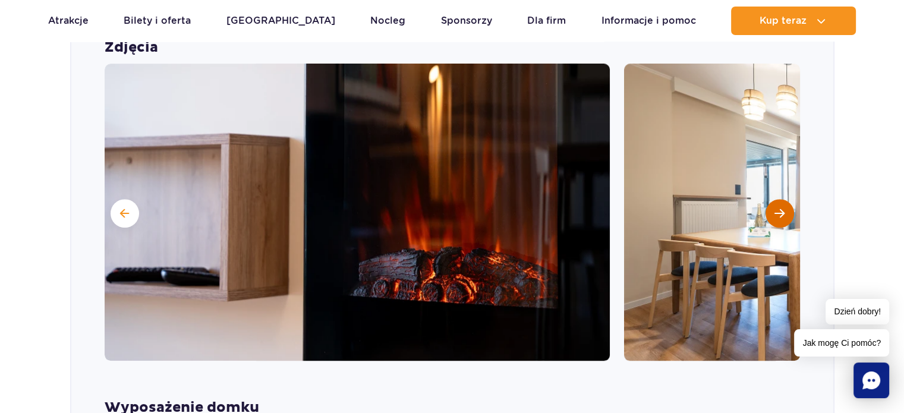
click at [780, 208] on span "Następny slajd" at bounding box center [780, 213] width 10 height 11
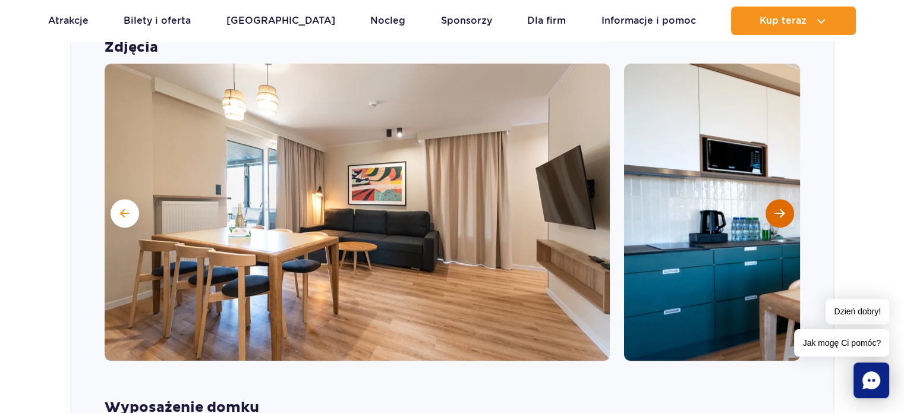
click at [780, 208] on span "Następny slajd" at bounding box center [780, 213] width 10 height 11
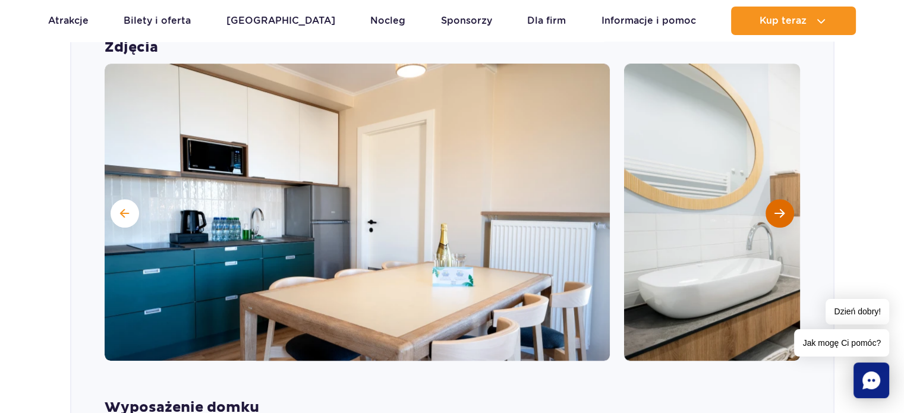
click at [780, 208] on span "Następny slajd" at bounding box center [780, 213] width 10 height 11
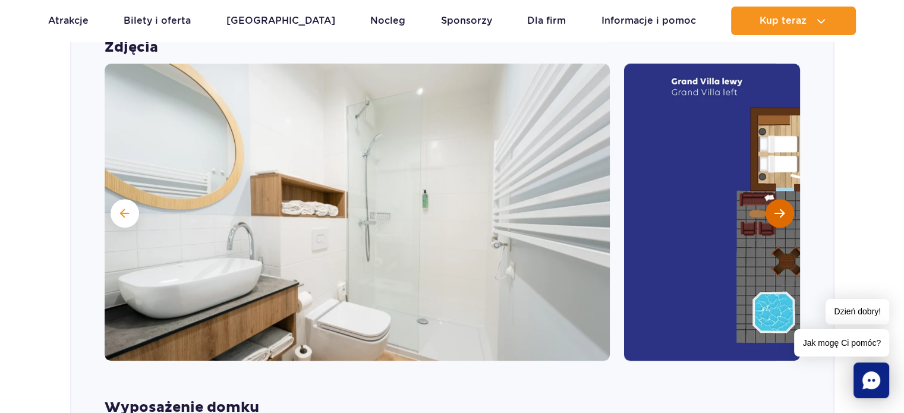
click at [780, 208] on span "Następny slajd" at bounding box center [780, 213] width 10 height 11
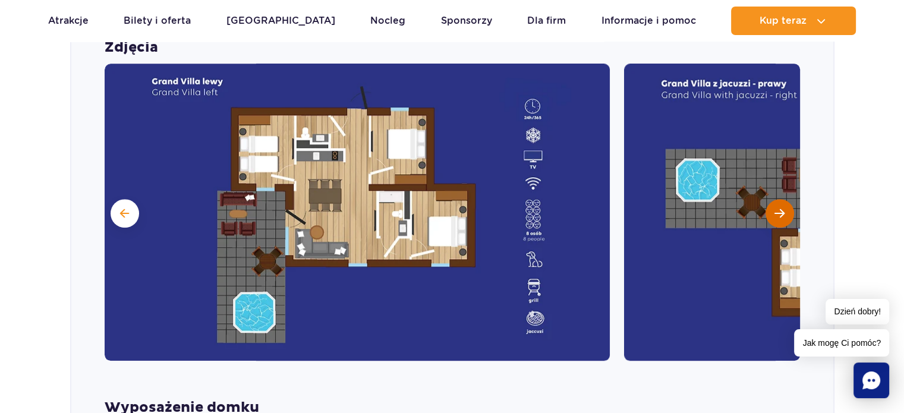
click at [780, 208] on span "Następny slajd" at bounding box center [780, 213] width 10 height 11
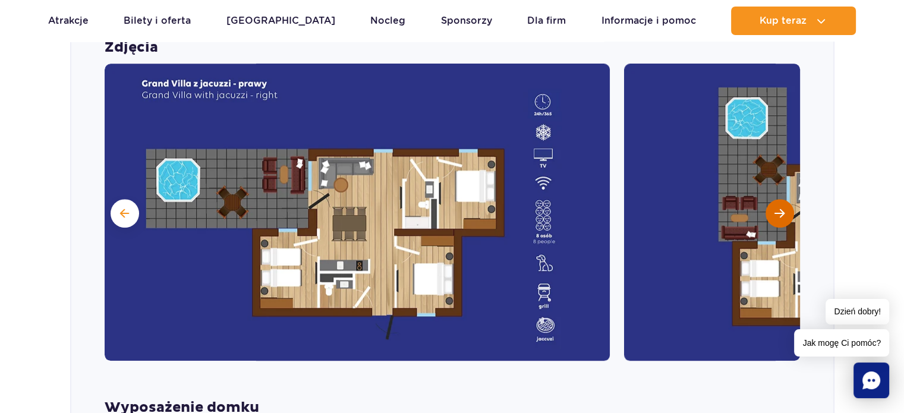
click at [780, 208] on span "Następny slajd" at bounding box center [780, 213] width 10 height 11
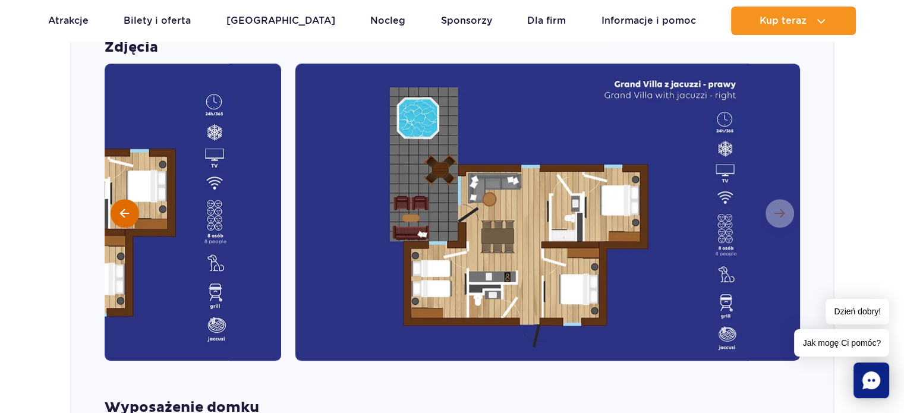
click at [122, 208] on span at bounding box center [124, 213] width 9 height 11
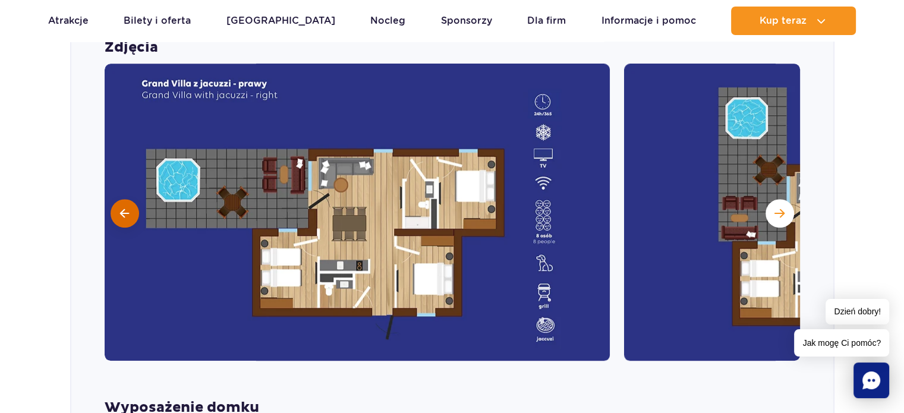
click at [122, 208] on span at bounding box center [124, 213] width 9 height 11
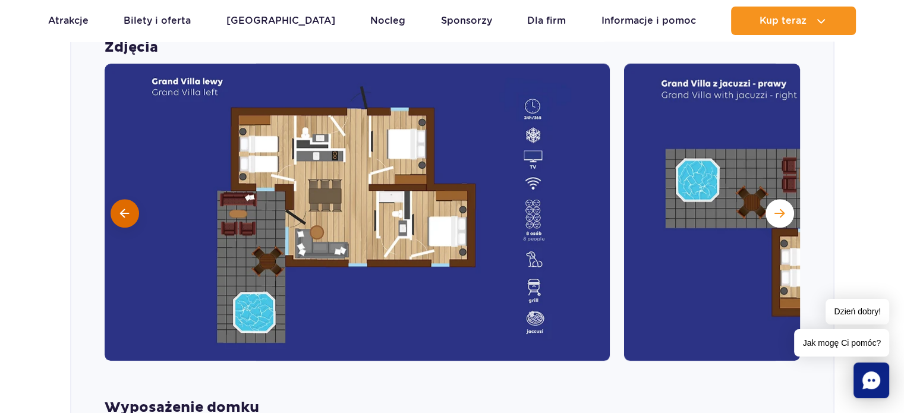
click at [122, 208] on span at bounding box center [124, 213] width 9 height 11
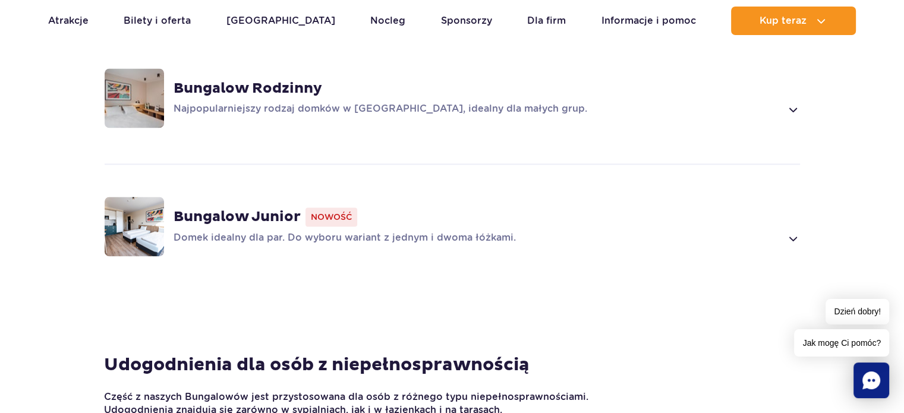
scroll to position [1647, 0]
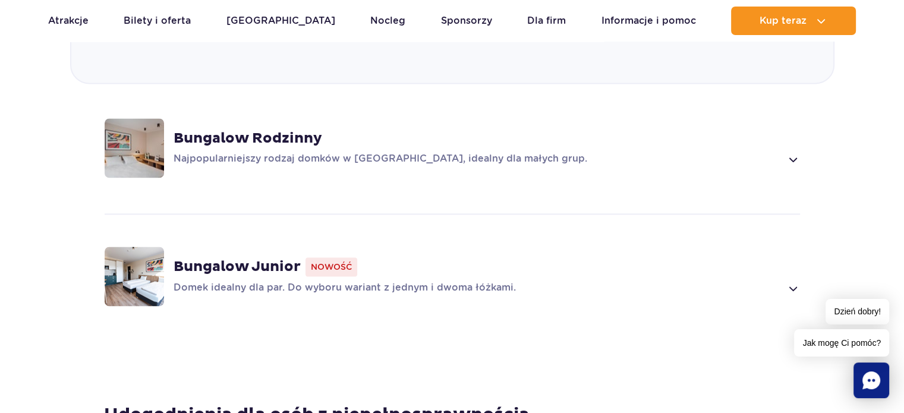
click at [862, 371] on rect "Chat" at bounding box center [872, 381] width 36 height 36
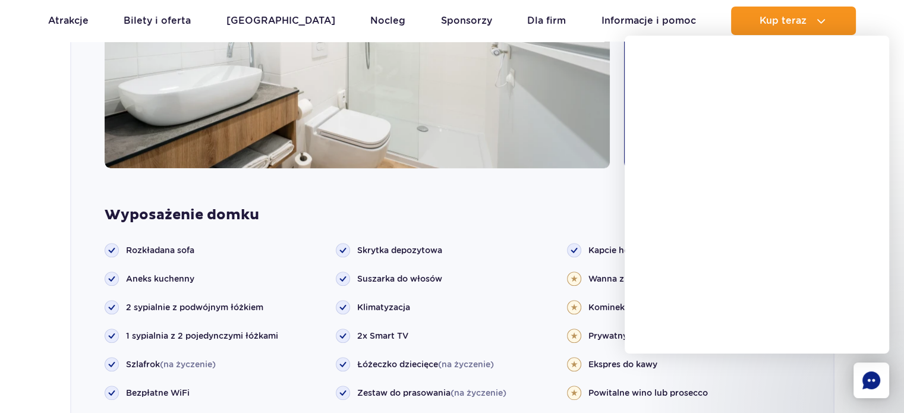
scroll to position [1230, 0]
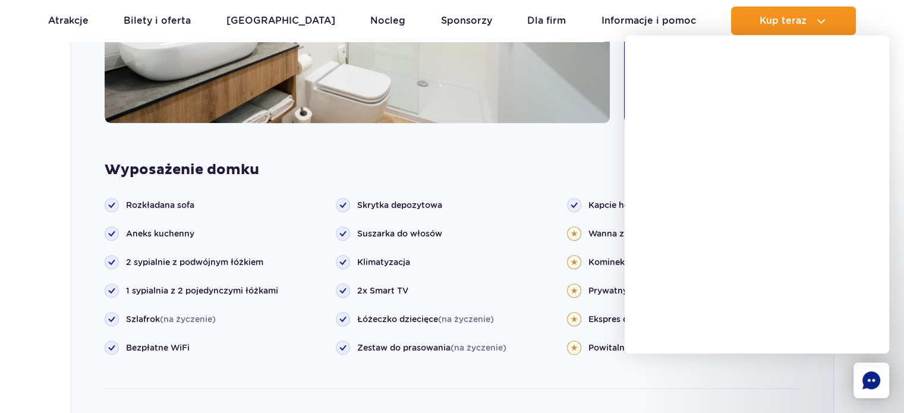
click at [342, 313] on rect at bounding box center [343, 320] width 14 height 14
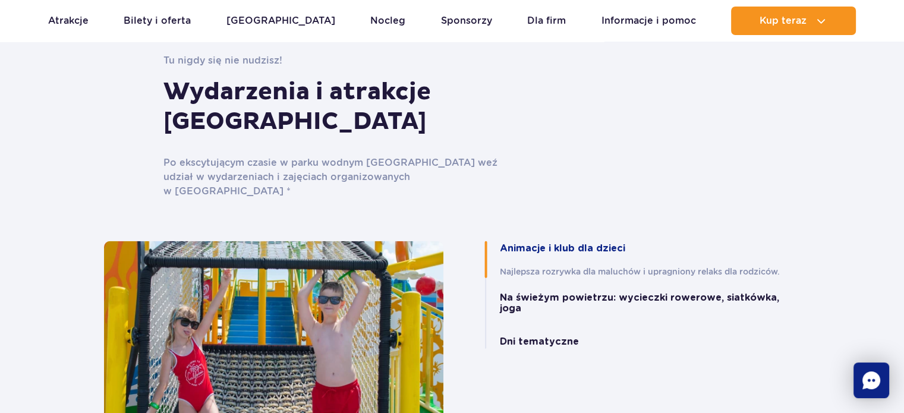
scroll to position [3133, 0]
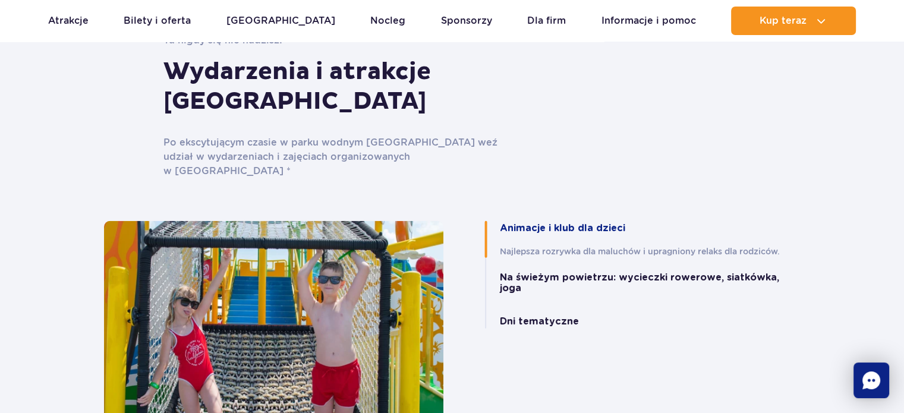
click at [558, 223] on button "Animacje i klub dla dzieci" at bounding box center [562, 228] width 125 height 11
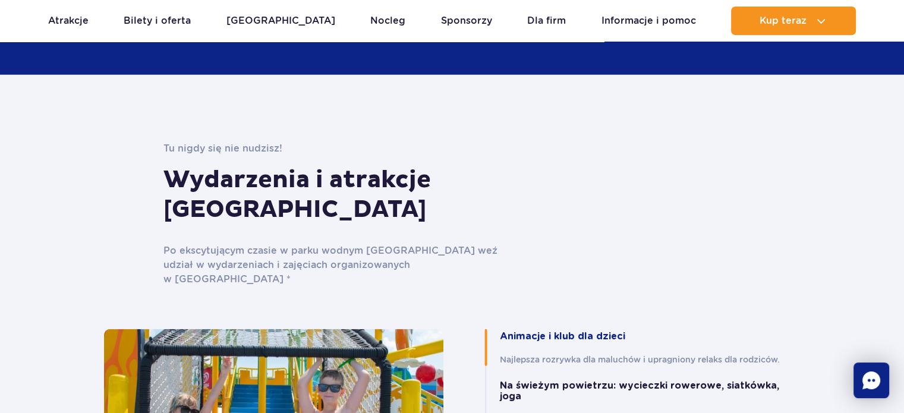
scroll to position [2954, 0]
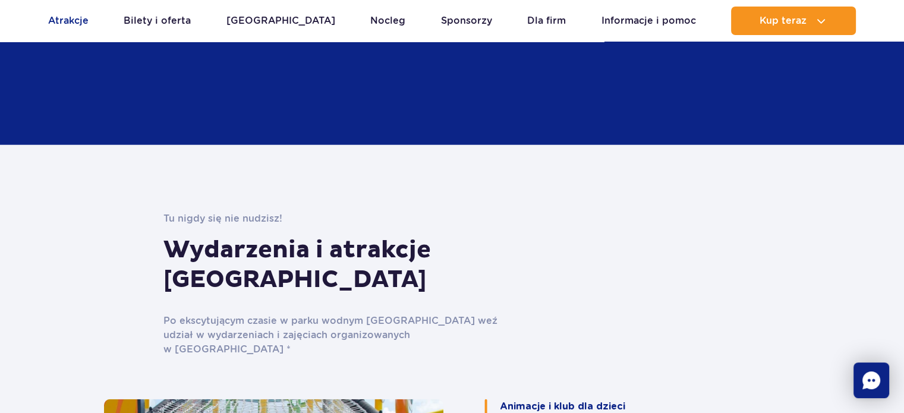
click at [61, 16] on link "Atrakcje" at bounding box center [68, 21] width 40 height 29
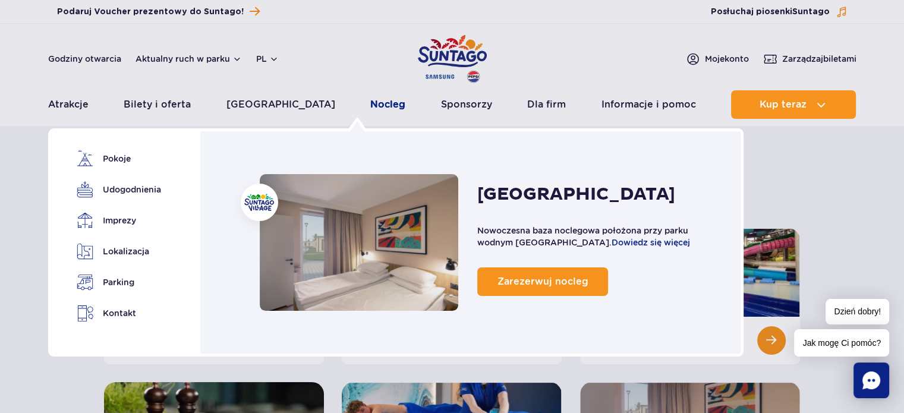
click at [370, 104] on link "Nocleg" at bounding box center [387, 104] width 35 height 29
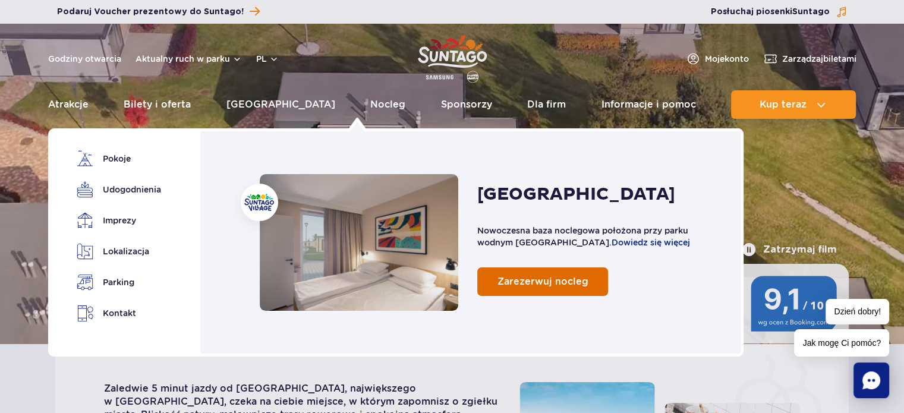
click at [539, 287] on span "Zarezerwuj nocleg" at bounding box center [543, 281] width 91 height 11
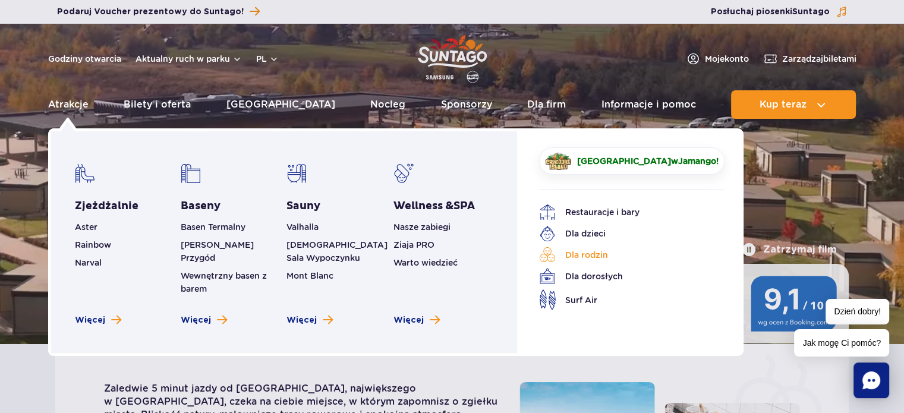
click at [584, 257] on link "Dla rodzin" at bounding box center [623, 255] width 168 height 17
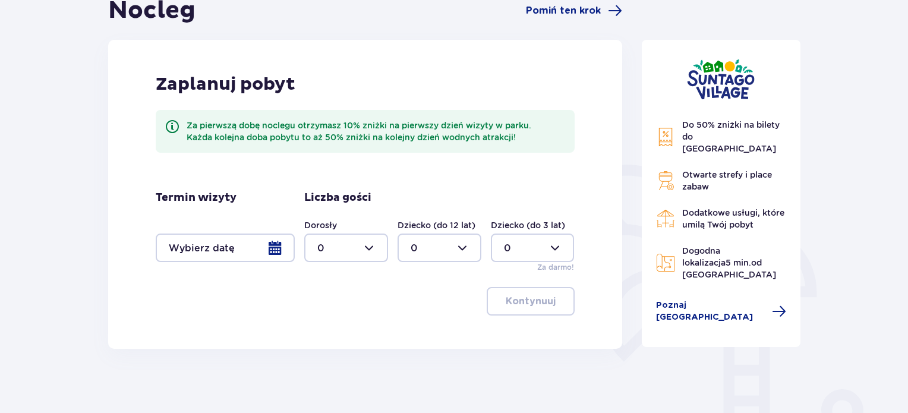
scroll to position [247, 0]
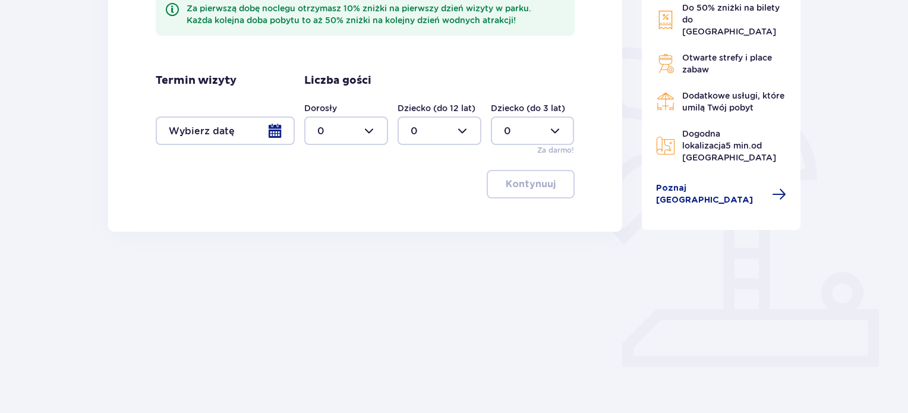
click at [269, 133] on div at bounding box center [225, 131] width 139 height 29
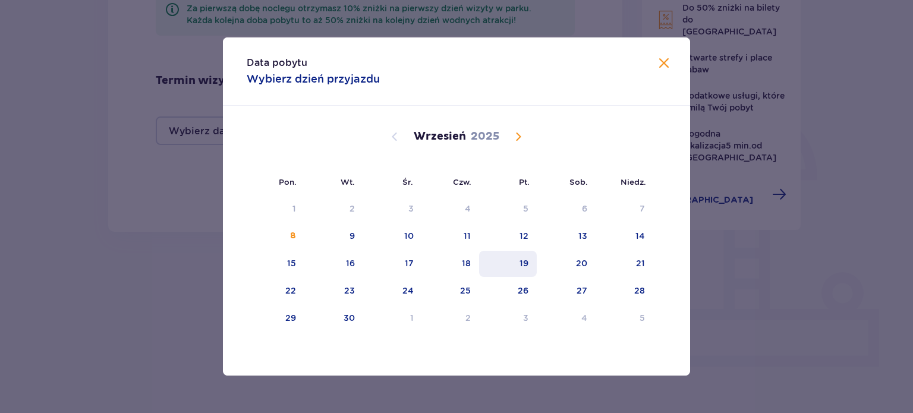
click at [523, 266] on div "19" at bounding box center [524, 263] width 9 height 12
click at [567, 266] on div "20" at bounding box center [566, 264] width 59 height 26
type input "19.09.25 - 20.09.25"
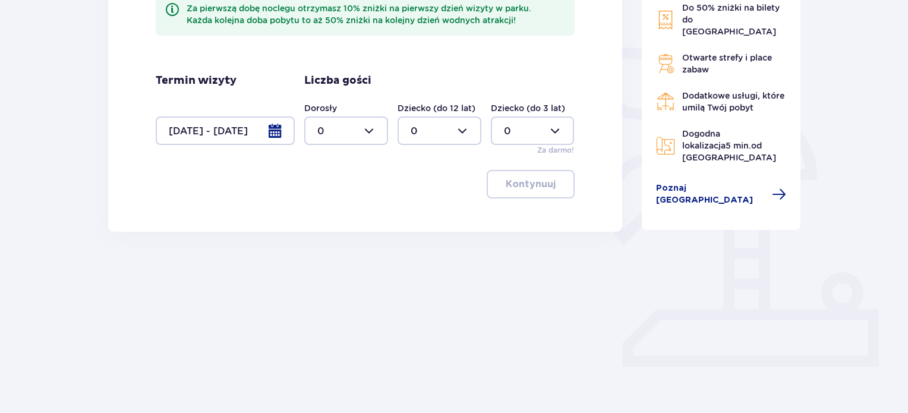
click at [367, 128] on div at bounding box center [346, 131] width 84 height 29
click at [335, 224] on span "5" at bounding box center [346, 232] width 81 height 25
type input "5"
click at [412, 136] on div at bounding box center [440, 131] width 84 height 29
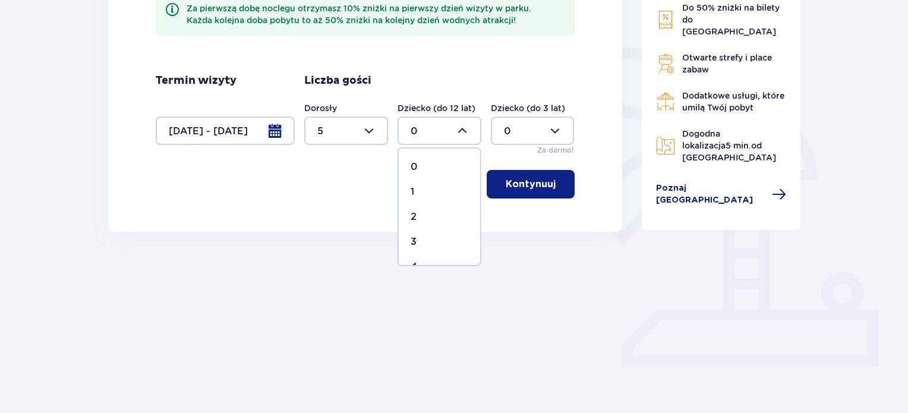
click at [411, 194] on p "1" at bounding box center [413, 191] width 4 height 13
type input "1"
click at [536, 180] on p "Kontynuuj" at bounding box center [531, 184] width 50 height 13
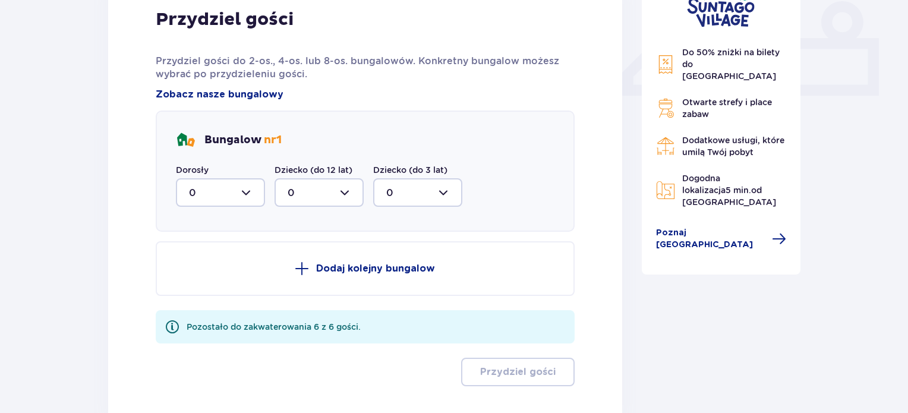
scroll to position [539, 0]
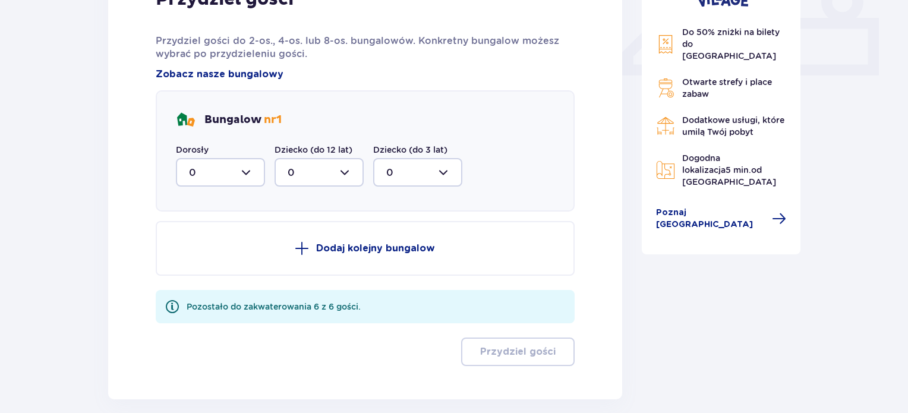
click at [234, 170] on div at bounding box center [220, 172] width 89 height 29
click at [204, 279] on span "5" at bounding box center [220, 288] width 87 height 25
type input "5"
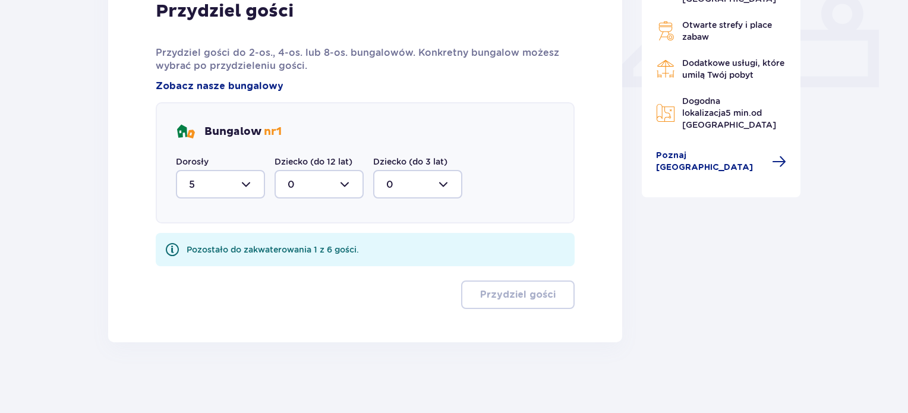
click at [316, 190] on div at bounding box center [319, 184] width 89 height 29
click at [298, 240] on div "1" at bounding box center [319, 245] width 63 height 13
type input "1"
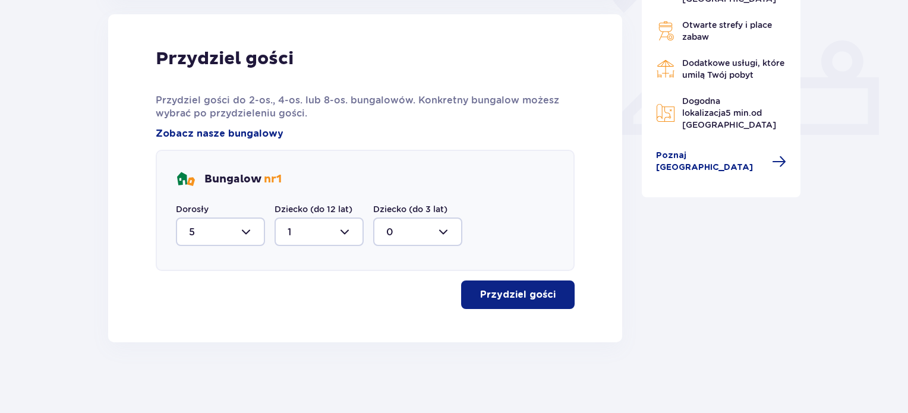
click at [513, 298] on p "Przydziel gości" at bounding box center [517, 294] width 75 height 13
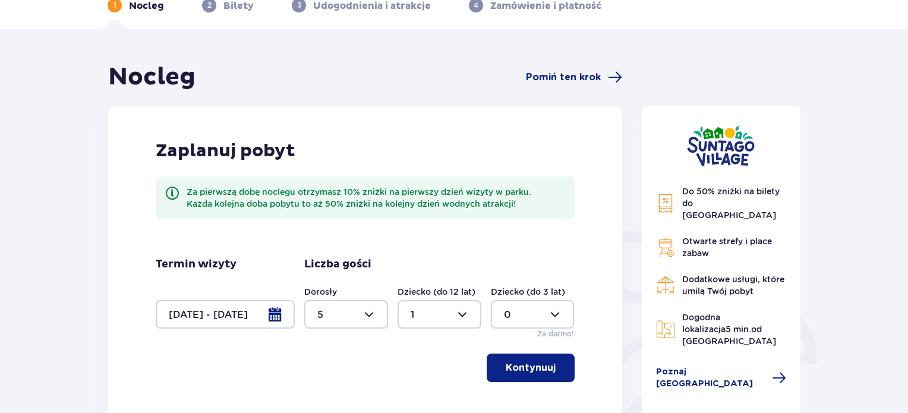
scroll to position [0, 0]
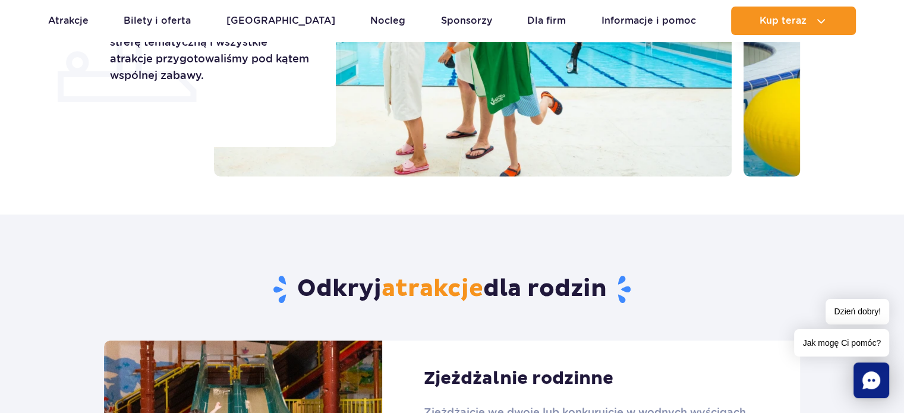
scroll to position [119, 0]
